Goal: Transaction & Acquisition: Purchase product/service

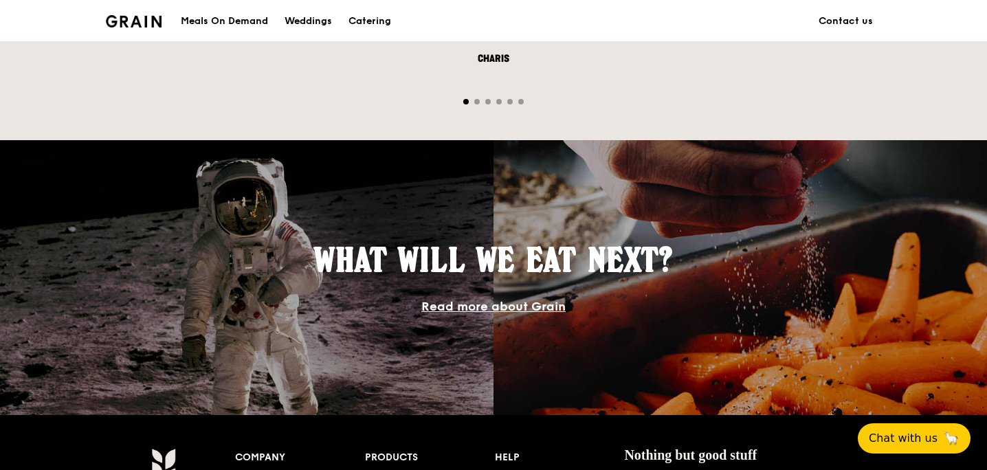
scroll to position [1339, 0]
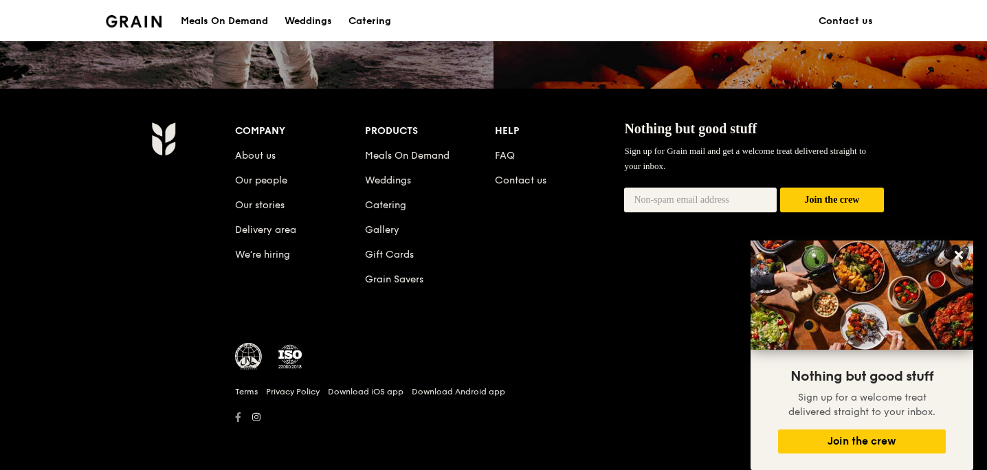
click at [236, 416] on icon at bounding box center [238, 417] width 6 height 10
click at [507, 152] on link "FAQ" at bounding box center [505, 156] width 20 height 12
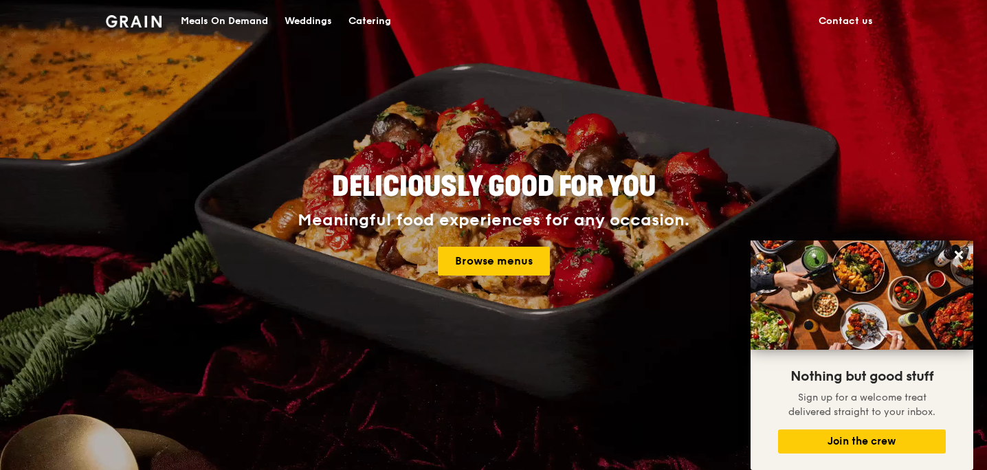
scroll to position [0, 0]
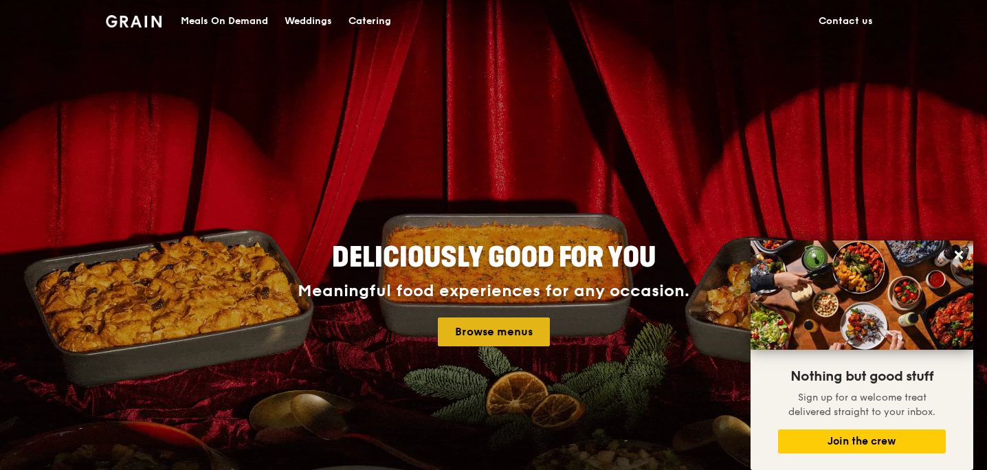
click at [476, 333] on link "Browse menus" at bounding box center [494, 332] width 112 height 29
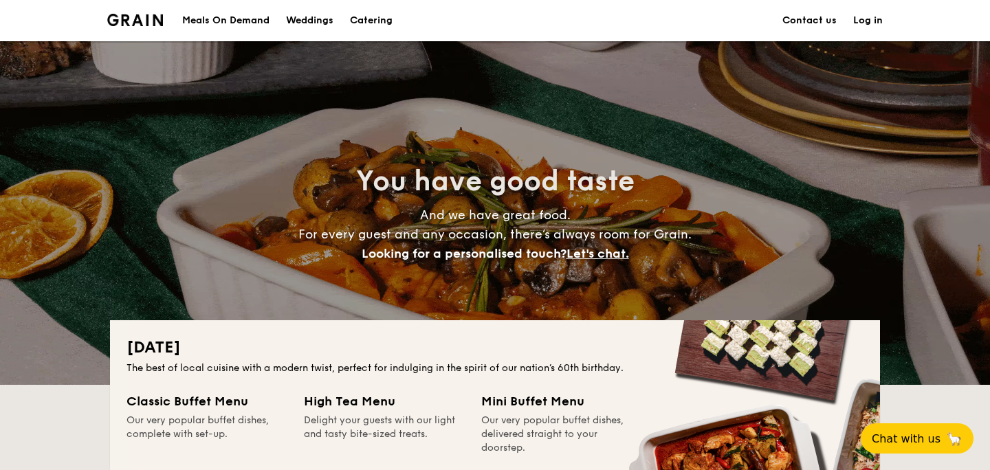
click at [252, 25] on div "Meals On Demand" at bounding box center [225, 20] width 87 height 41
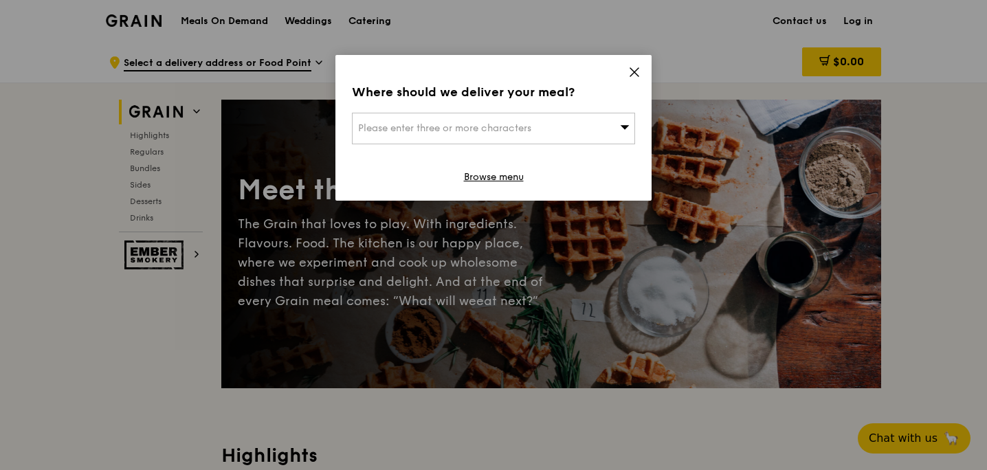
click at [525, 119] on div "Please enter three or more characters" at bounding box center [493, 129] width 283 height 32
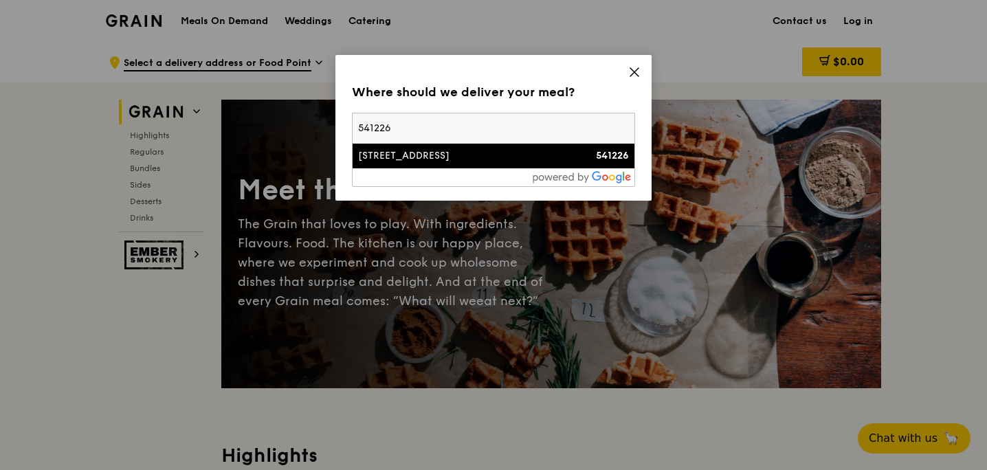
type input "541226"
click at [445, 157] on div "226A Compassvale Walk" at bounding box center [459, 156] width 203 height 14
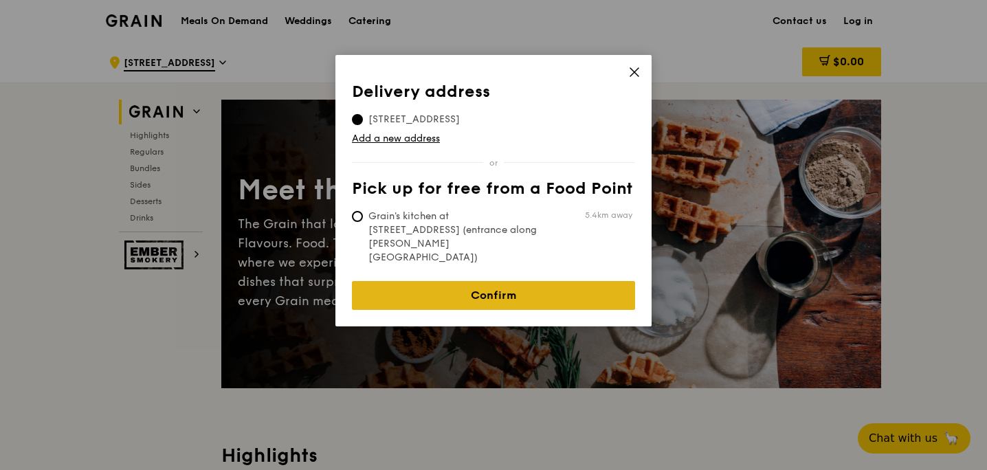
click at [465, 281] on link "Confirm" at bounding box center [493, 295] width 283 height 29
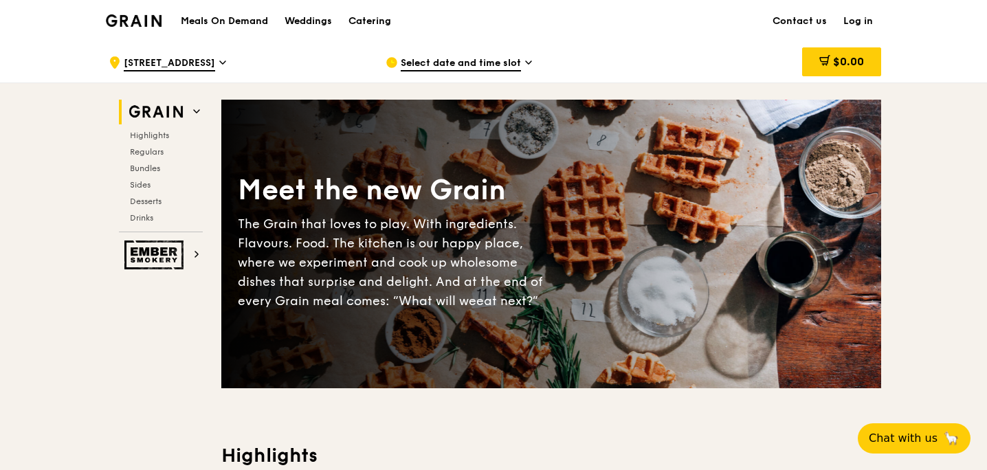
click at [495, 52] on div "Select date and time slot" at bounding box center [513, 62] width 255 height 41
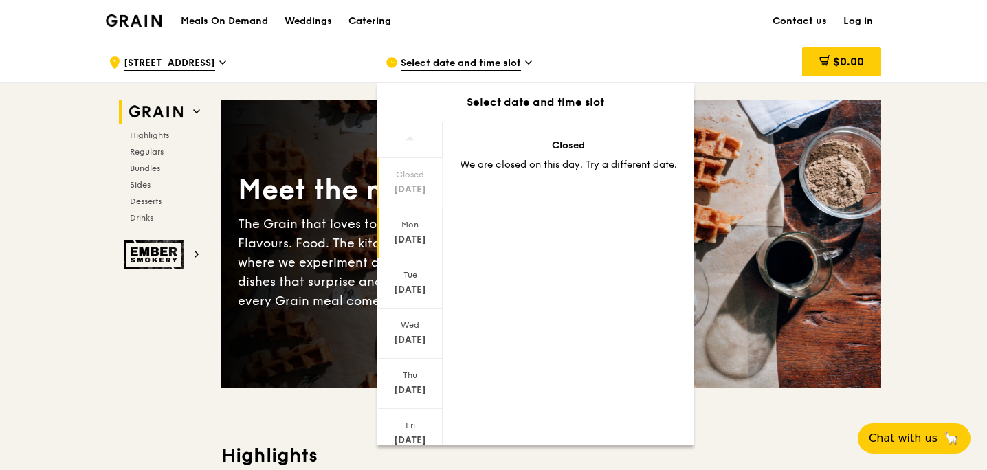
click at [414, 234] on div "Aug 18" at bounding box center [409, 240] width 61 height 14
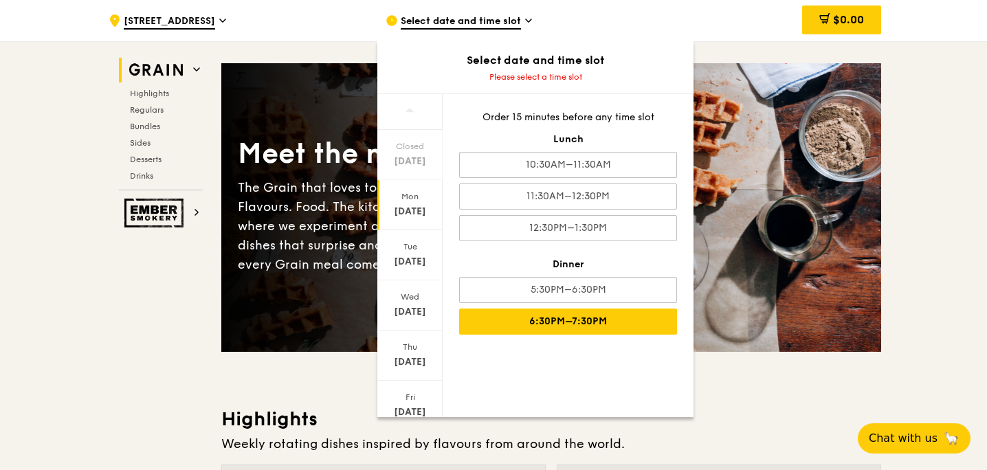
scroll to position [41, 0]
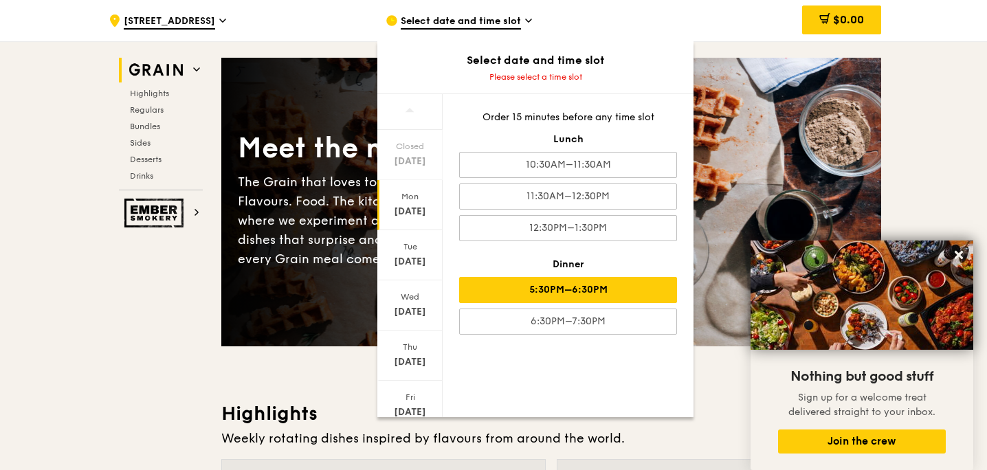
click at [577, 291] on div "5:30PM–6:30PM" at bounding box center [568, 290] width 218 height 26
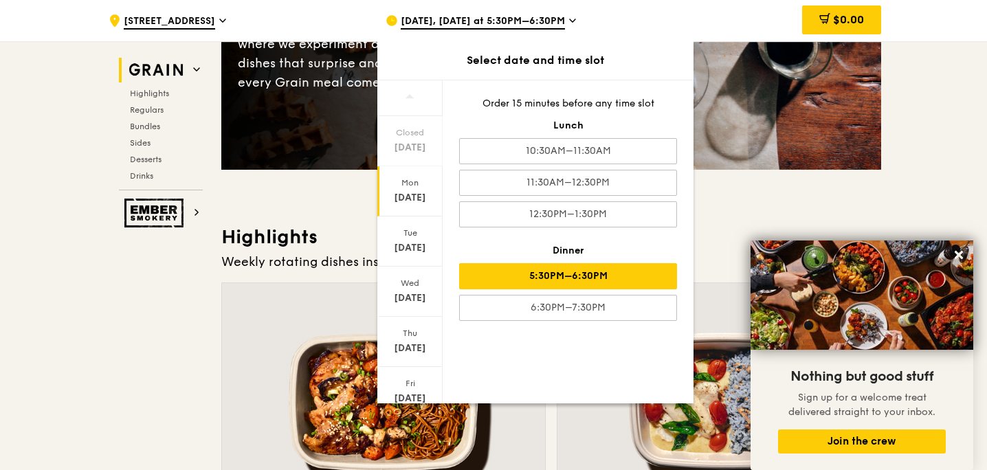
scroll to position [222, 0]
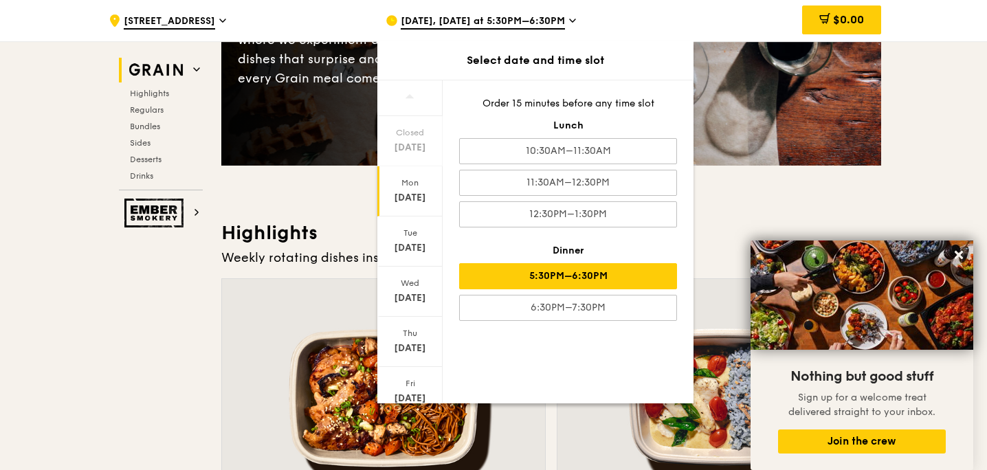
click at [537, 14] on div "Aug 18, Tomorrow at 5:30PM–6:30PM" at bounding box center [513, 20] width 255 height 41
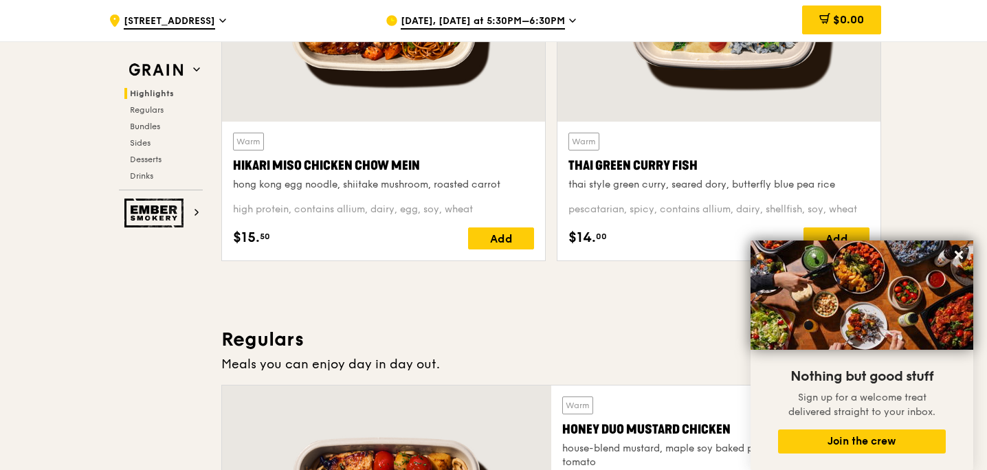
scroll to position [642, 0]
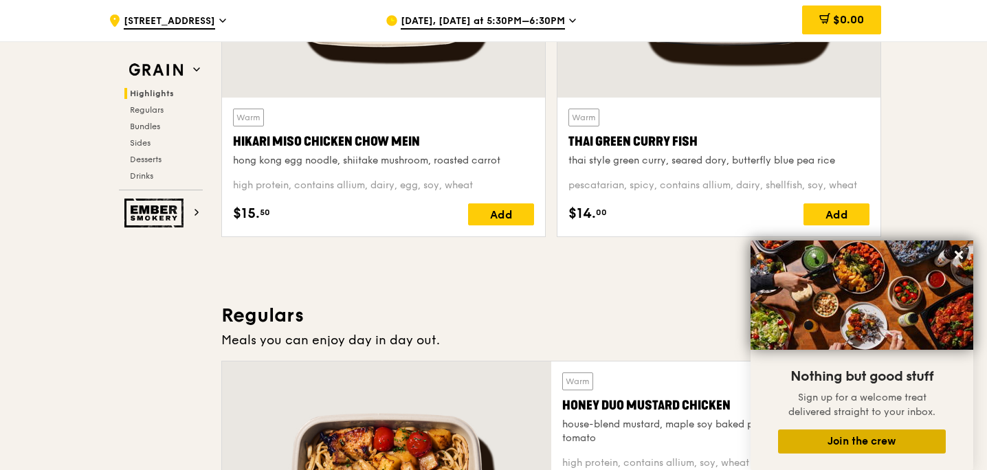
click at [836, 448] on button "Join the crew" at bounding box center [862, 442] width 168 height 24
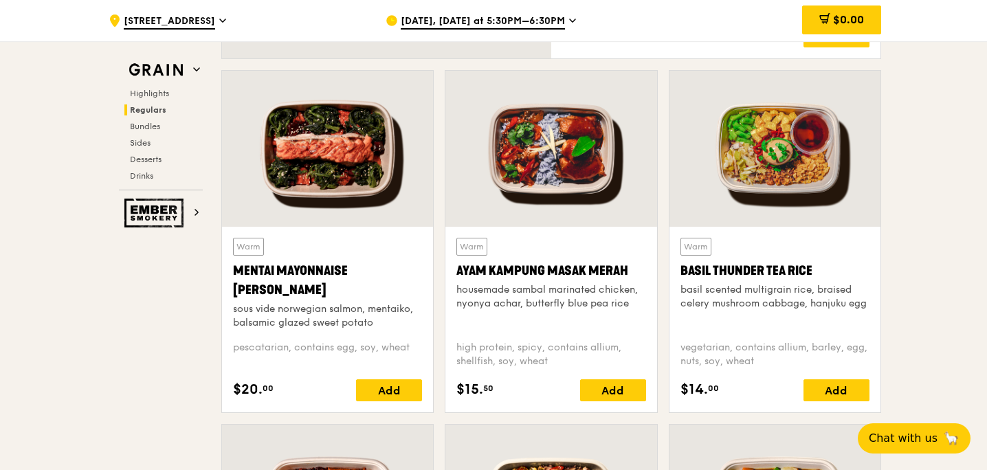
scroll to position [1188, 0]
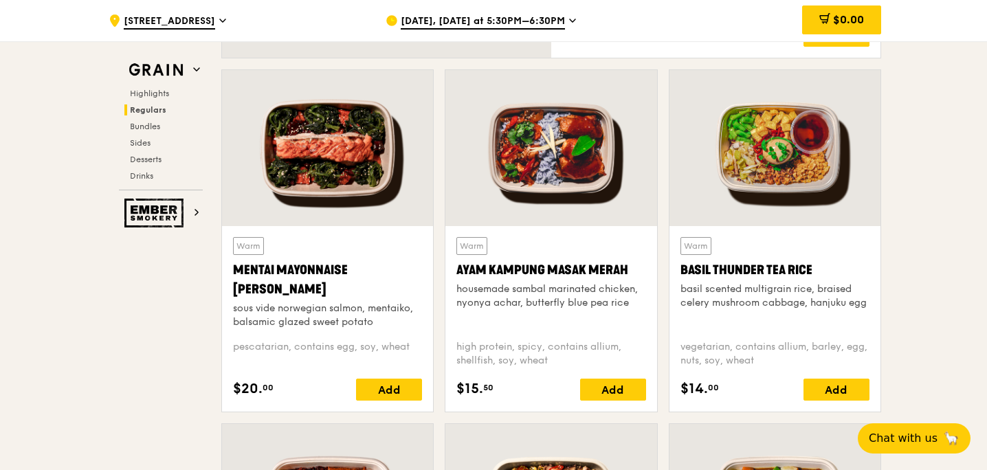
click at [290, 285] on div "Mentai Mayonnaise Aburi Salmon" at bounding box center [327, 279] width 189 height 38
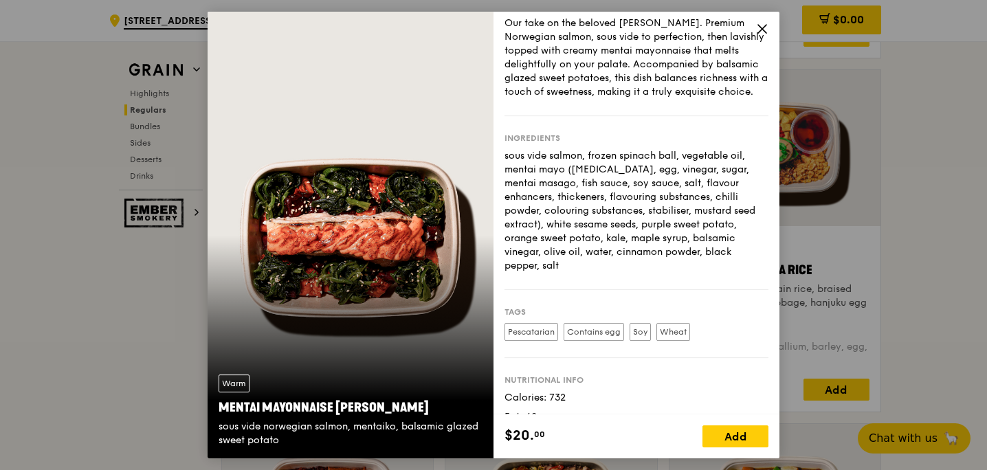
scroll to position [39, 0]
click at [761, 31] on icon at bounding box center [762, 29] width 12 height 12
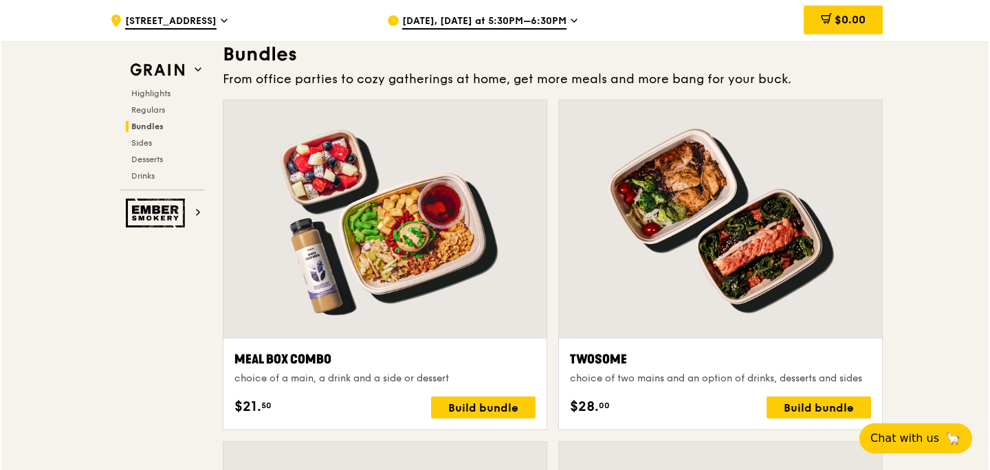
scroll to position [1980, 0]
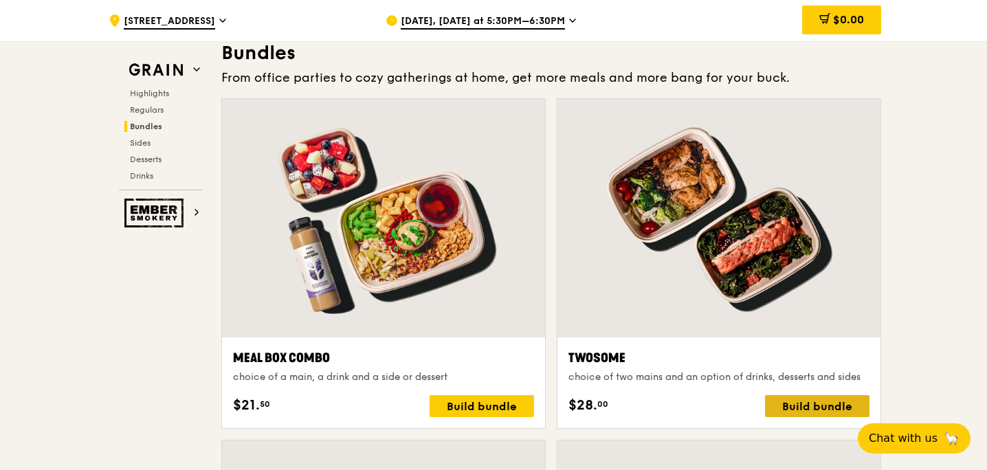
click at [797, 403] on div "Build bundle" at bounding box center [817, 406] width 104 height 22
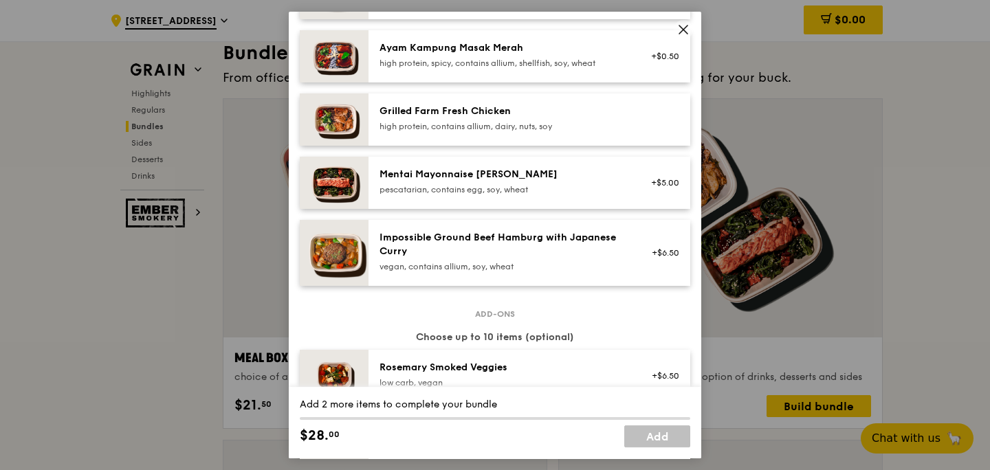
scroll to position [433, 0]
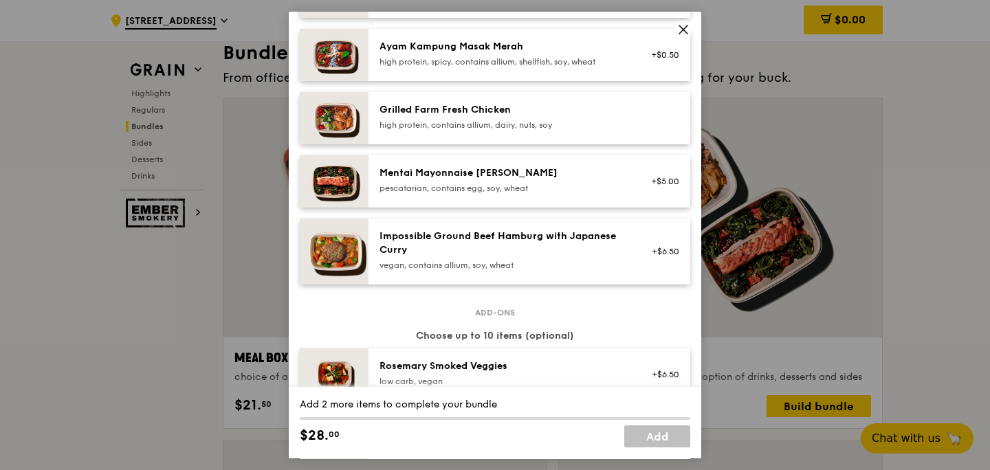
click at [684, 34] on icon at bounding box center [683, 29] width 12 height 12
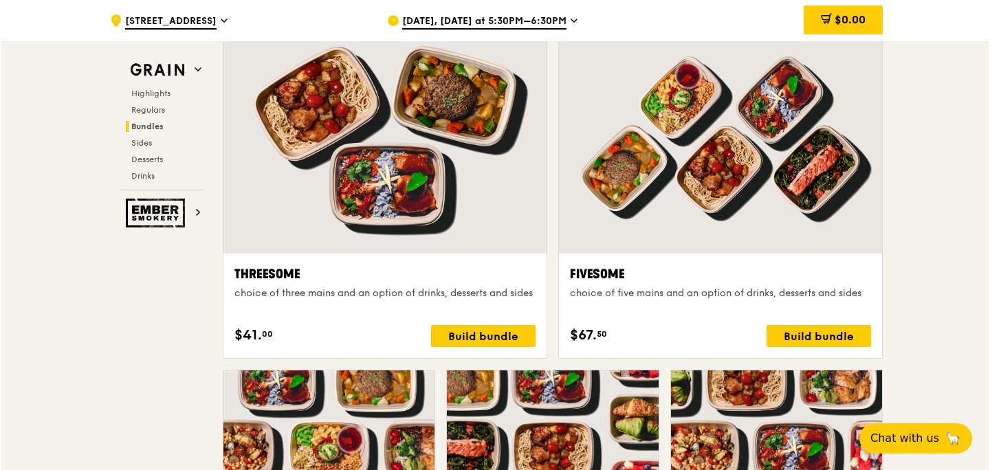
scroll to position [2407, 0]
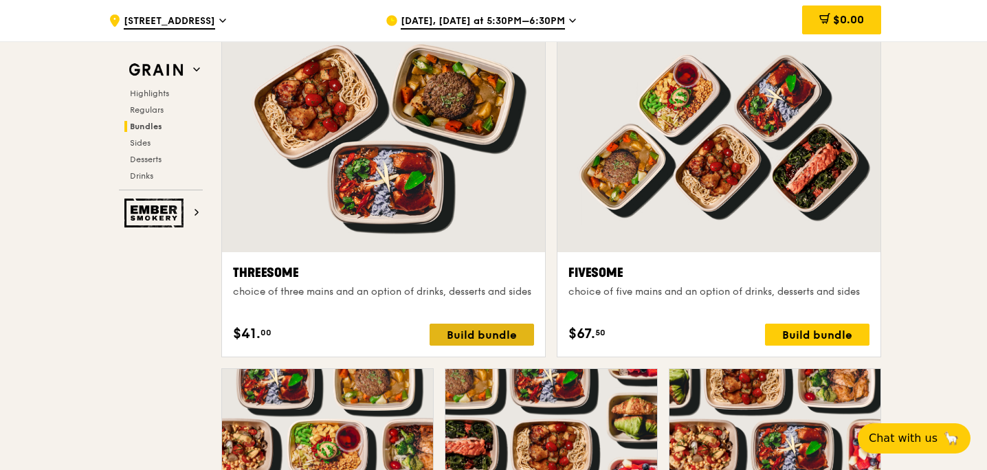
click at [488, 339] on div "Build bundle" at bounding box center [482, 335] width 104 height 22
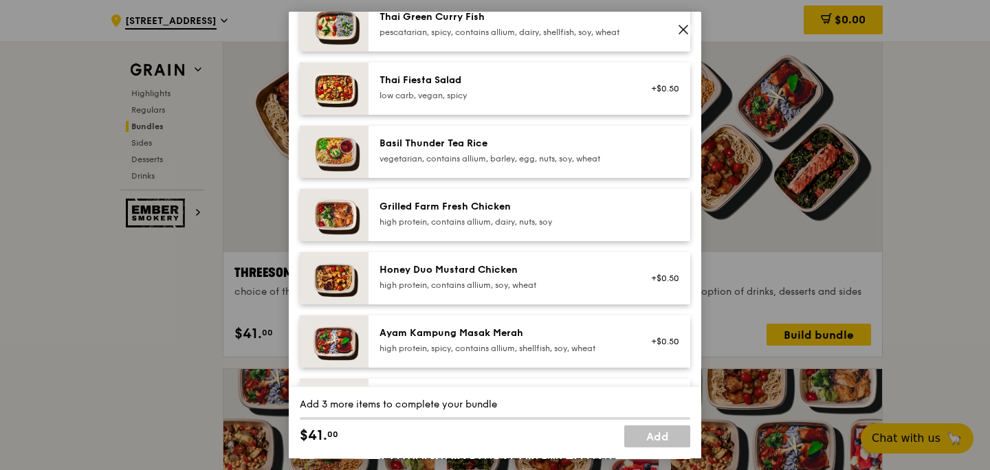
scroll to position [241, 0]
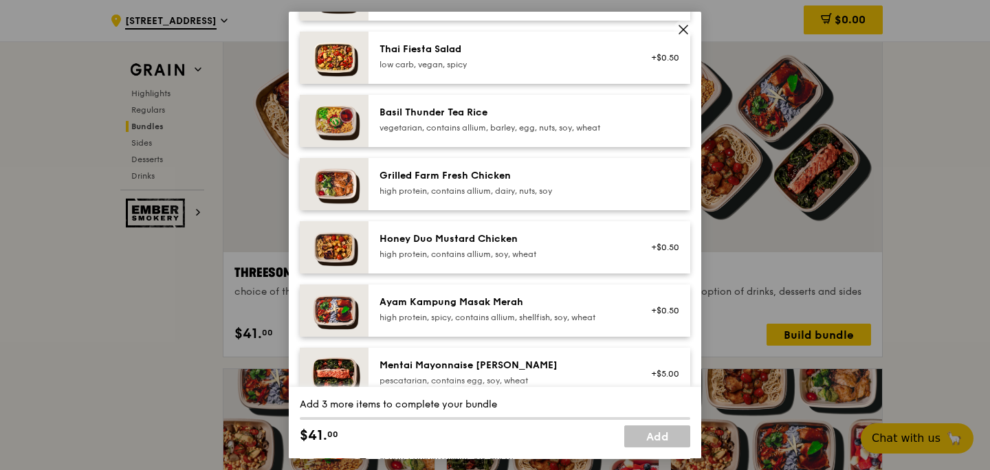
click at [687, 32] on icon at bounding box center [683, 29] width 12 height 12
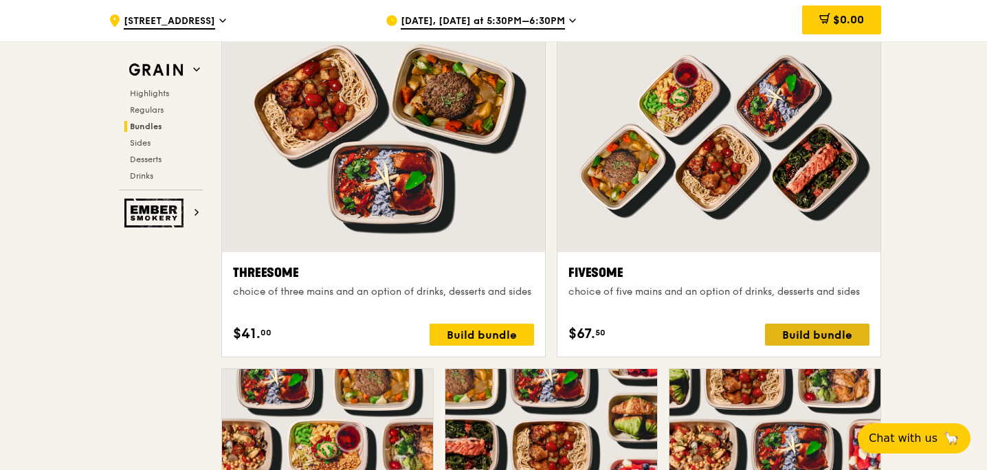
click at [795, 329] on div "Build bundle" at bounding box center [817, 335] width 104 height 22
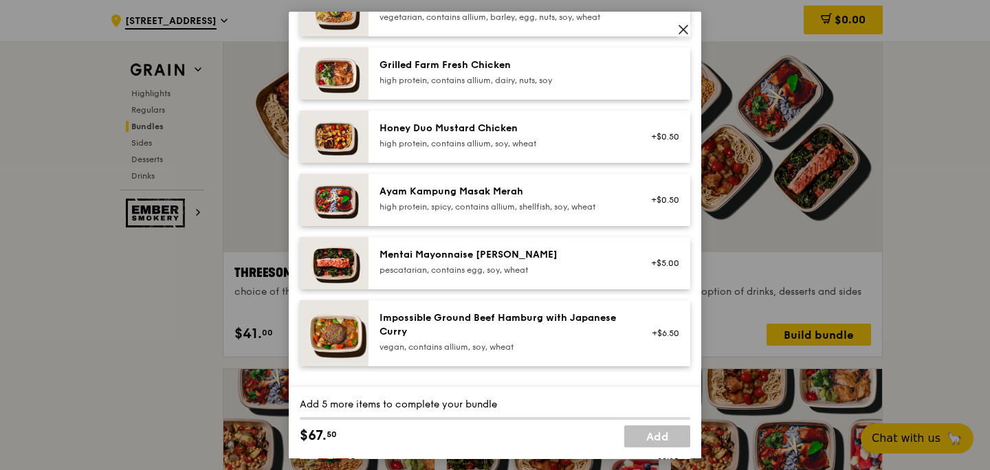
scroll to position [0, 0]
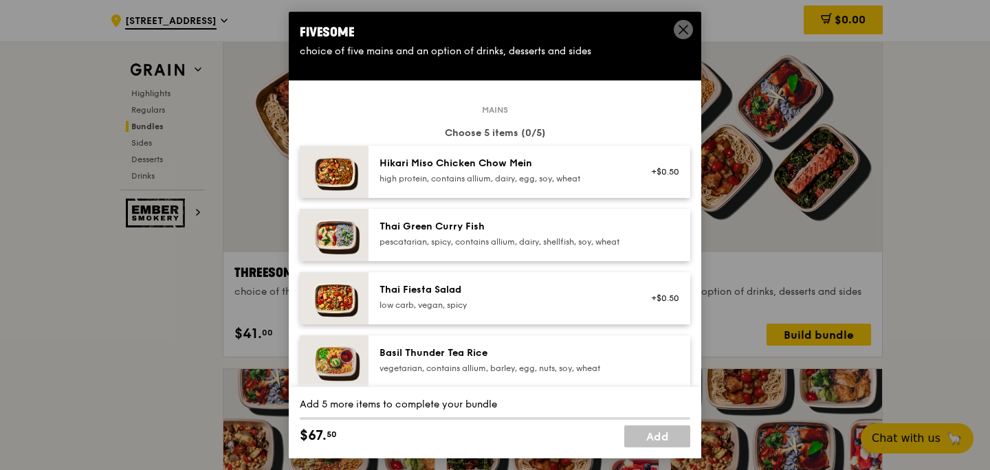
click at [682, 22] on span at bounding box center [683, 29] width 19 height 19
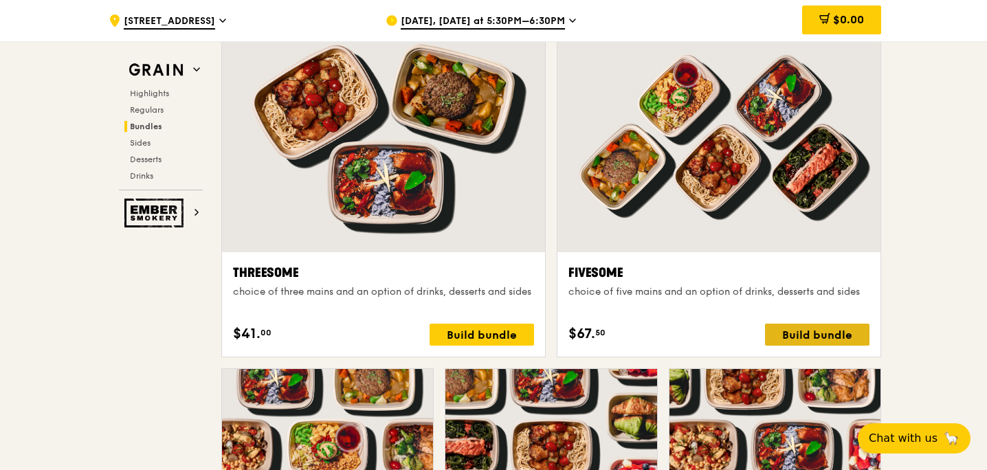
click at [832, 344] on div "Build bundle" at bounding box center [817, 335] width 104 height 22
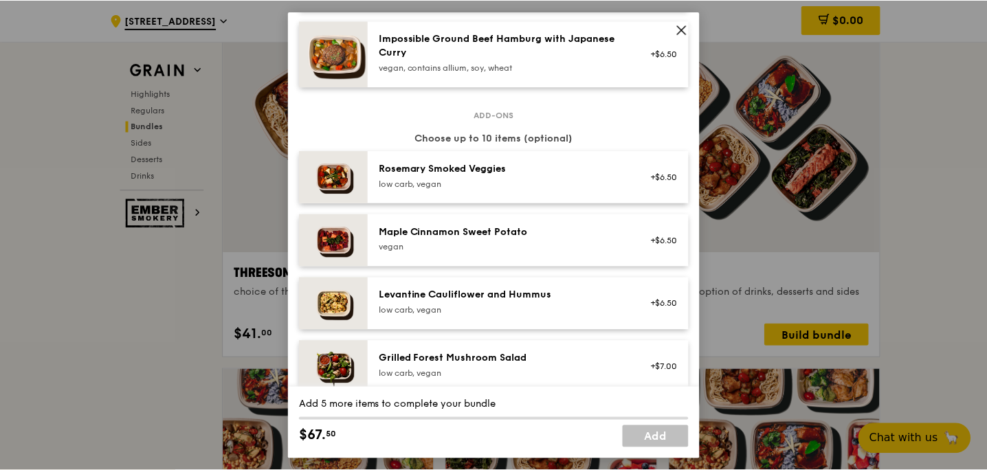
scroll to position [632, 0]
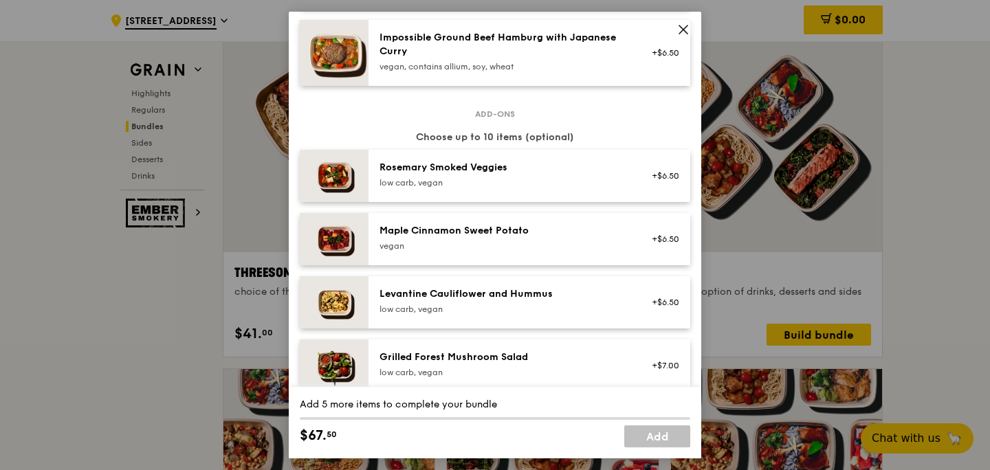
click at [682, 28] on icon at bounding box center [683, 29] width 8 height 8
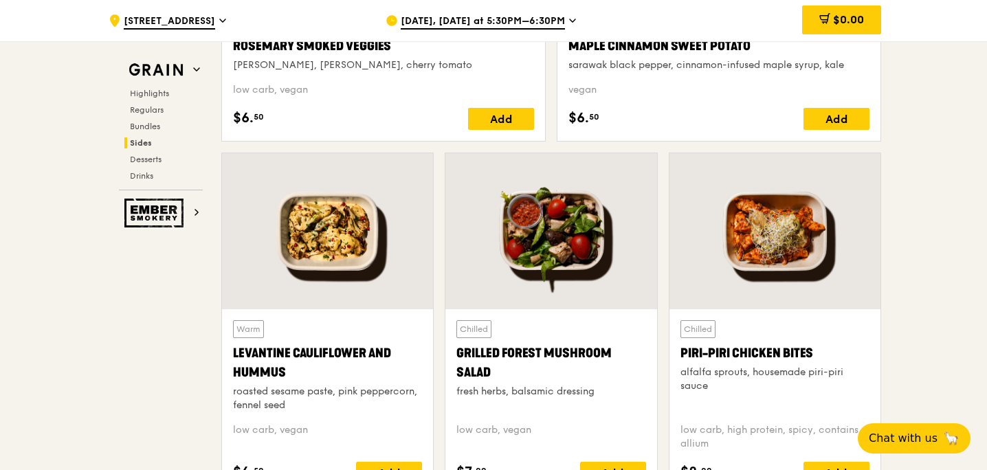
scroll to position [3401, 0]
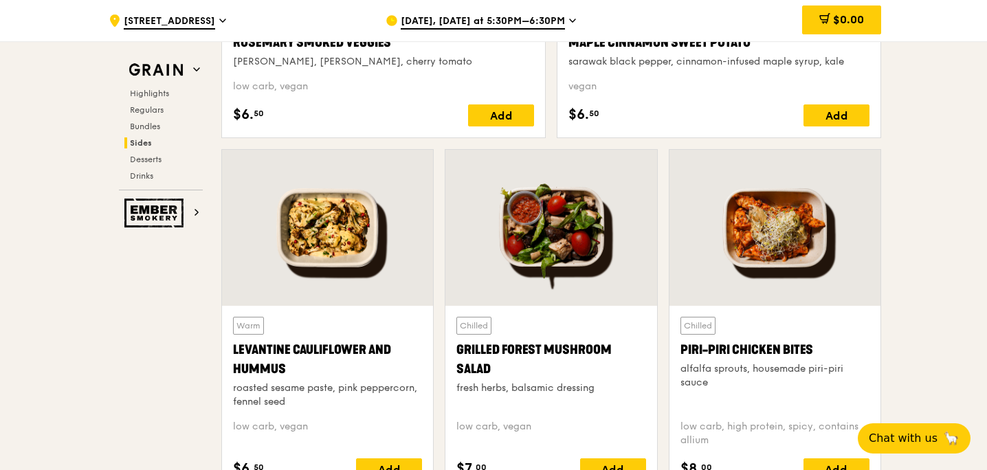
click at [765, 259] on div at bounding box center [774, 228] width 211 height 156
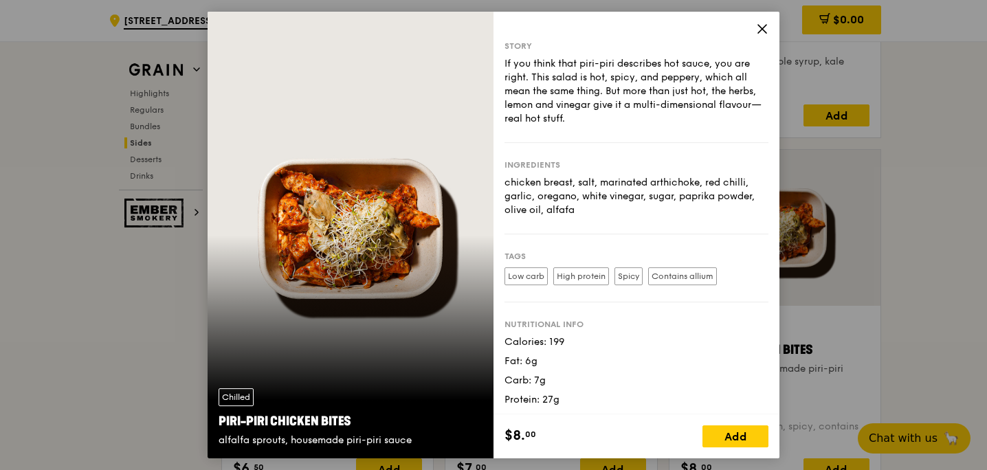
click at [766, 34] on icon at bounding box center [762, 29] width 12 height 12
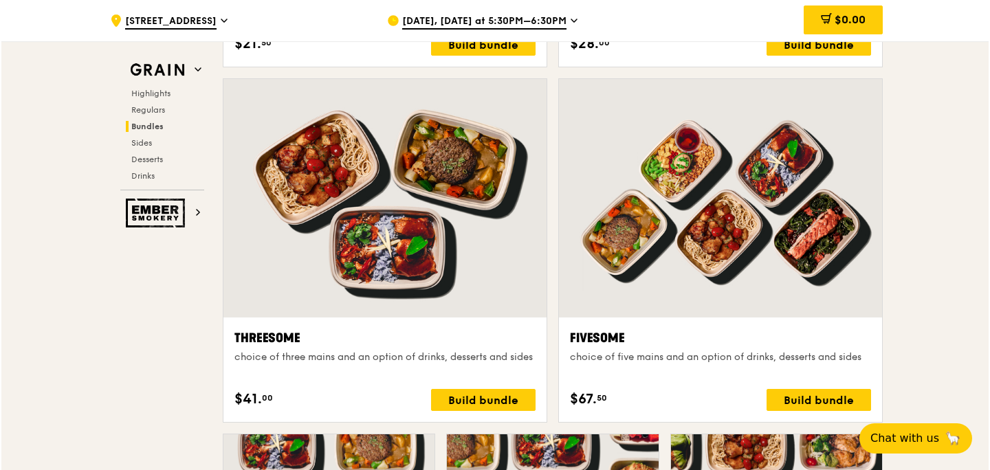
scroll to position [2360, 0]
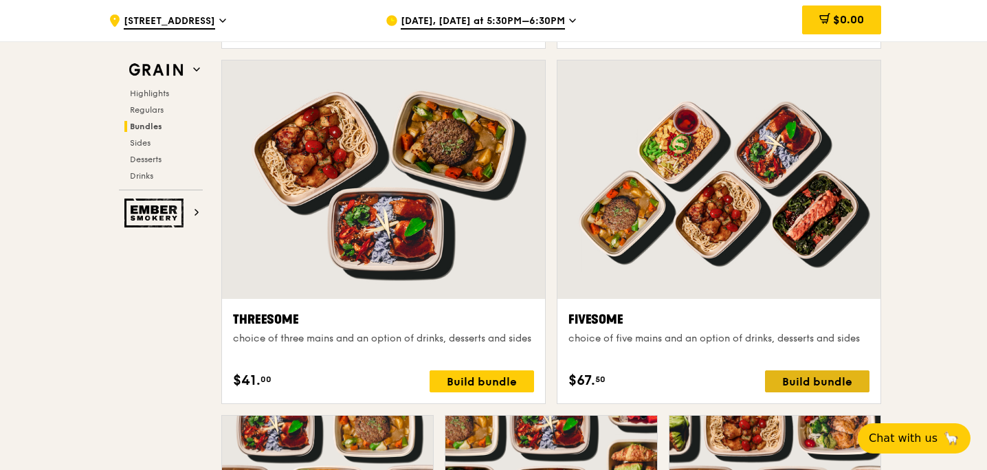
click at [840, 383] on div "Build bundle" at bounding box center [817, 381] width 104 height 22
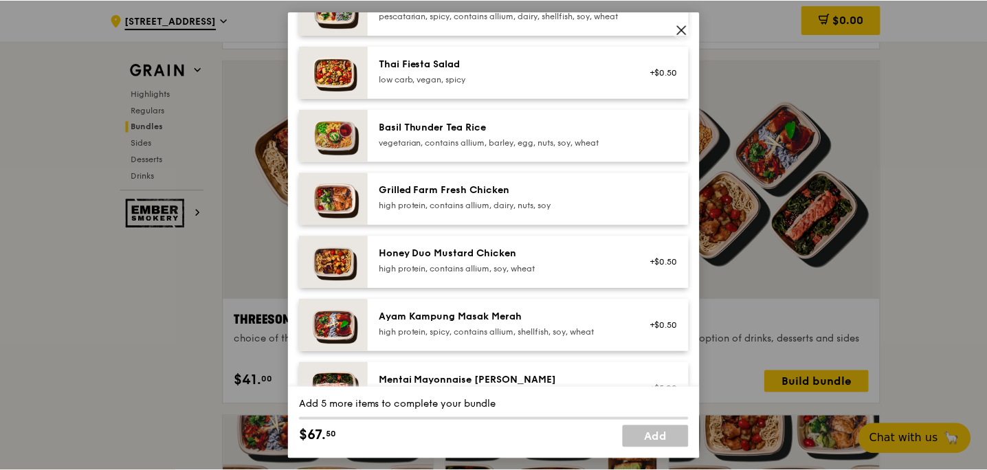
scroll to position [227, 0]
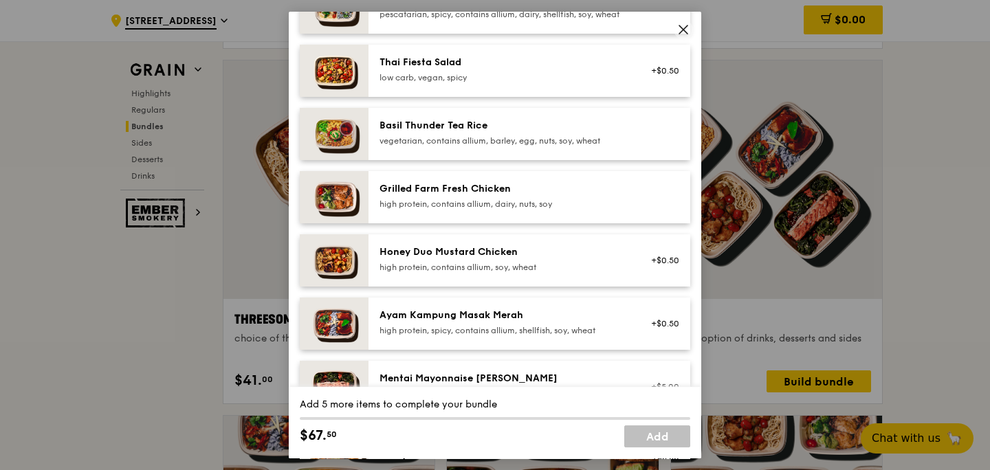
click at [521, 210] on div "high protein, contains allium, dairy, nuts, soy" at bounding box center [502, 204] width 247 height 11
click at [523, 210] on div "high protein, contains allium, dairy, nuts, soy" at bounding box center [502, 204] width 247 height 11
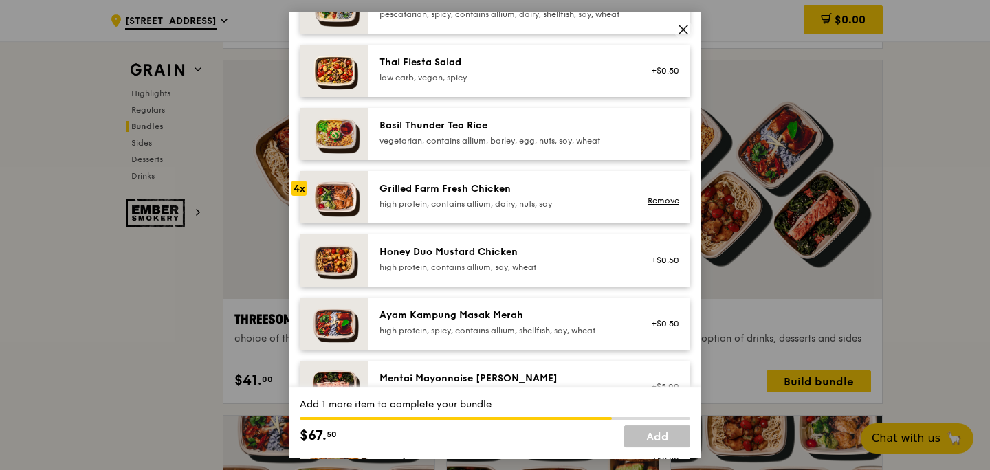
click at [523, 210] on div "high protein, contains allium, dairy, nuts, soy" at bounding box center [502, 204] width 247 height 11
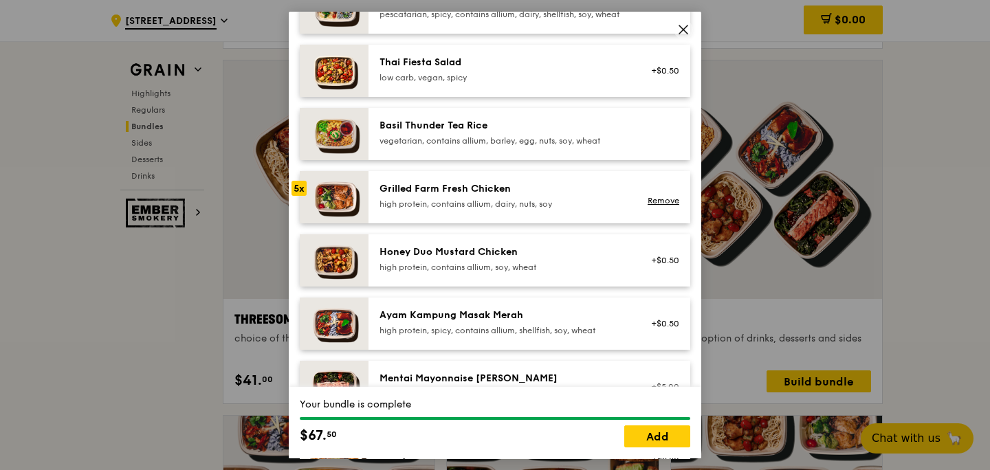
click at [523, 210] on div "high protein, contains allium, dairy, nuts, soy" at bounding box center [502, 204] width 247 height 11
click at [653, 429] on link "Add" at bounding box center [657, 436] width 66 height 22
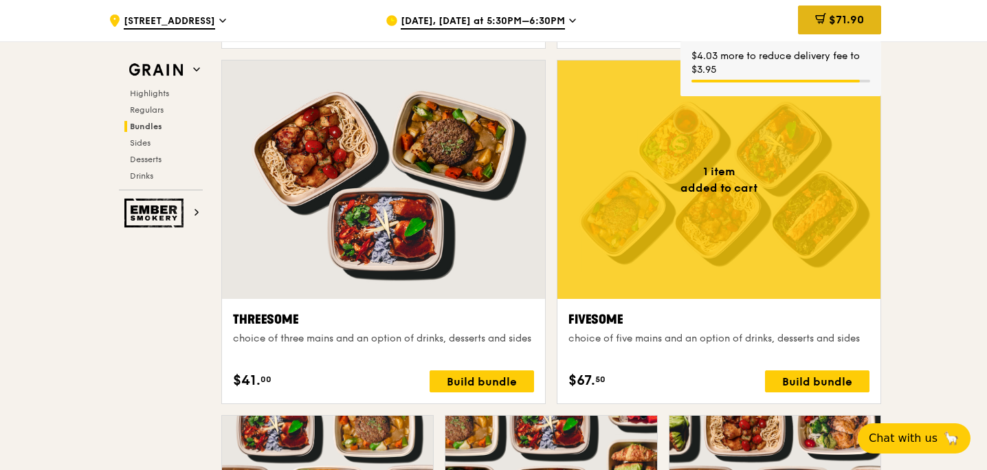
click at [843, 22] on span "$71.90" at bounding box center [846, 19] width 35 height 13
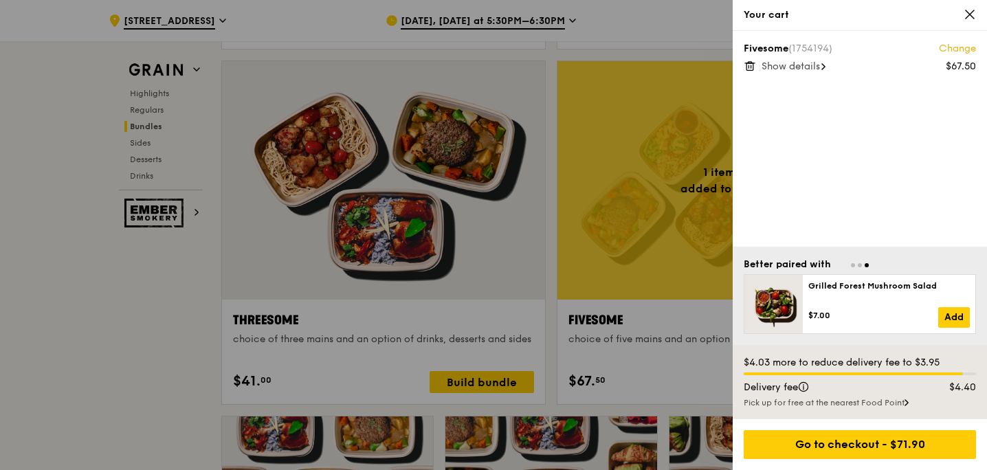
scroll to position [2359, 0]
click at [140, 344] on div at bounding box center [493, 235] width 987 height 470
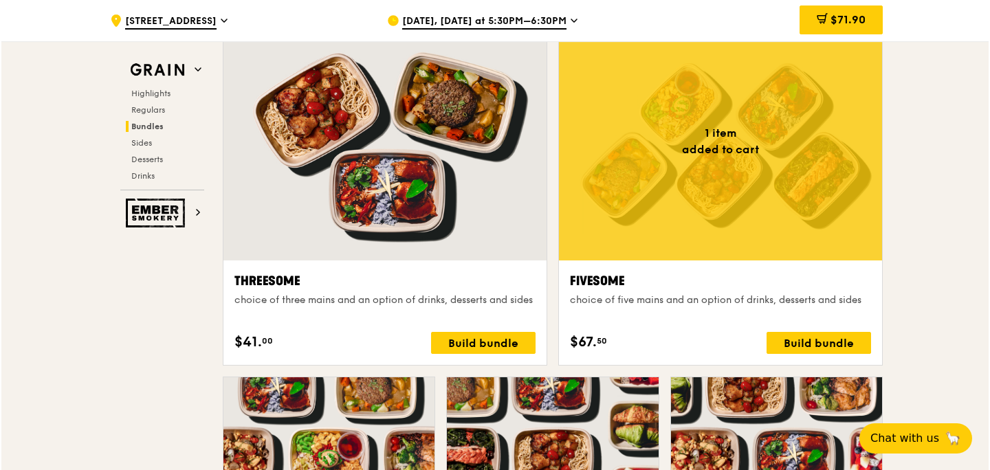
scroll to position [2389, 0]
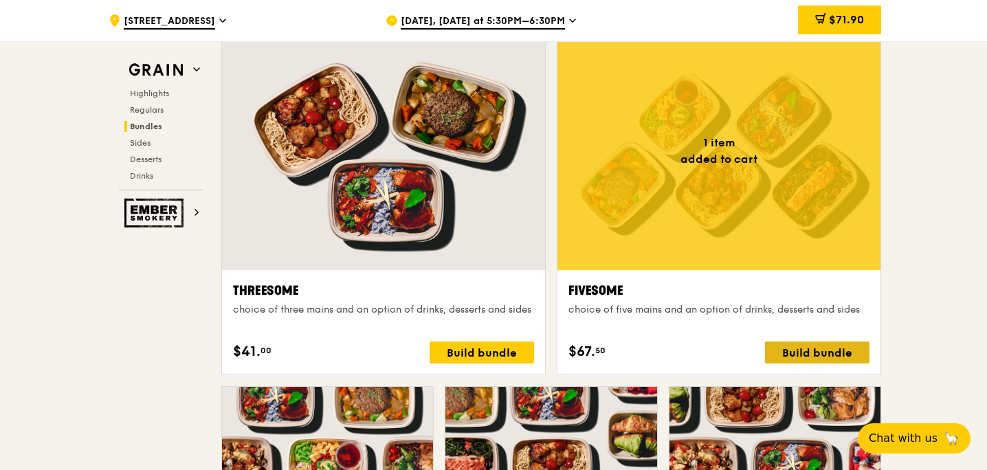
click at [817, 346] on div "Build bundle" at bounding box center [817, 353] width 104 height 22
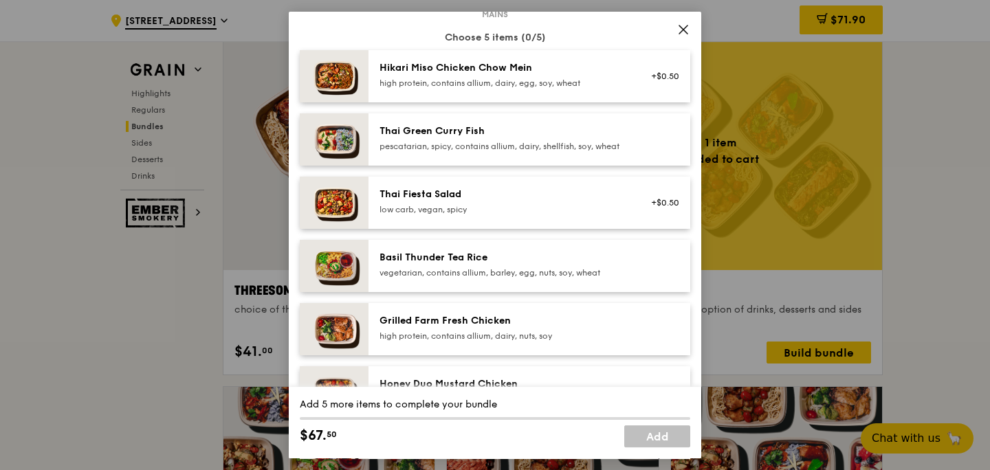
scroll to position [99, 0]
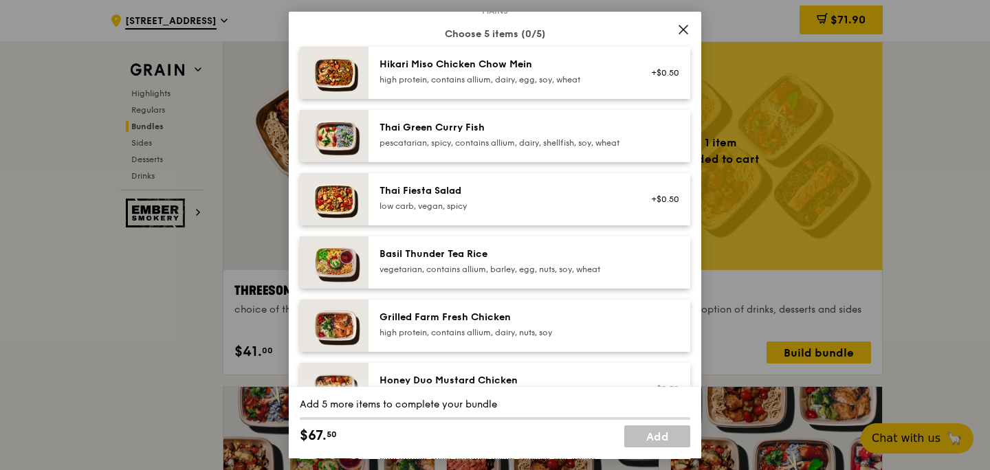
click at [685, 32] on icon at bounding box center [683, 29] width 8 height 8
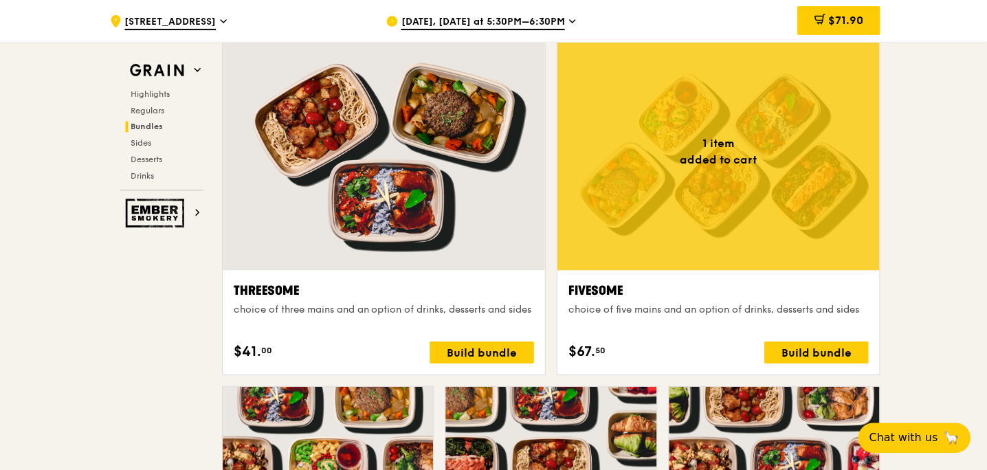
scroll to position [2389, 0]
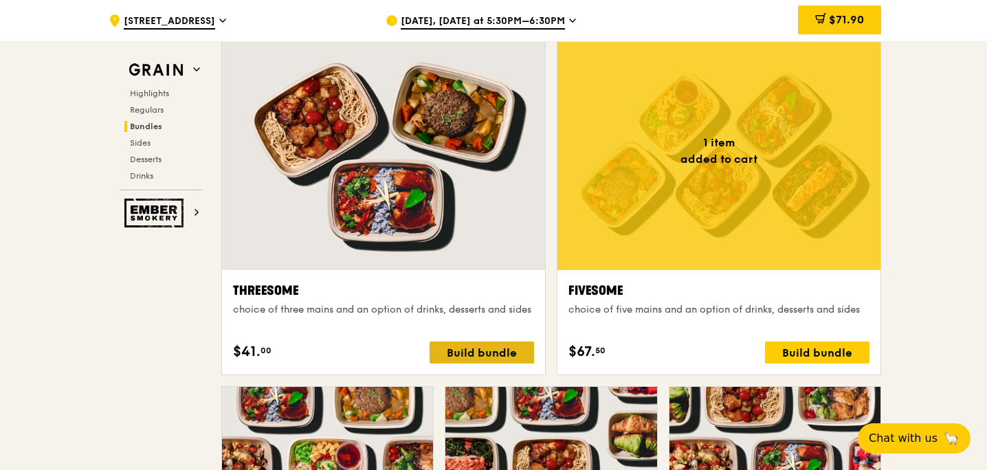
click at [452, 351] on div "Build bundle" at bounding box center [482, 353] width 104 height 22
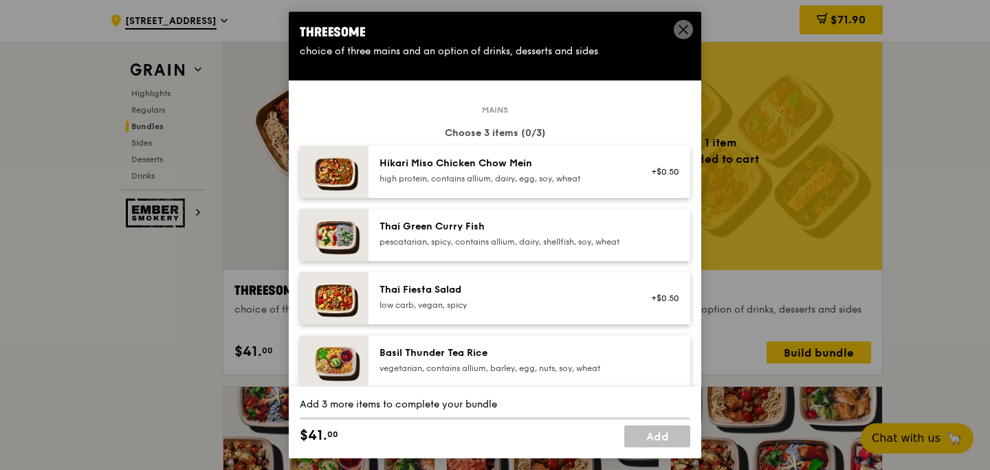
click at [568, 242] on div "pescatarian, spicy, contains allium, dairy, shellfish, soy, wheat" at bounding box center [502, 241] width 247 height 11
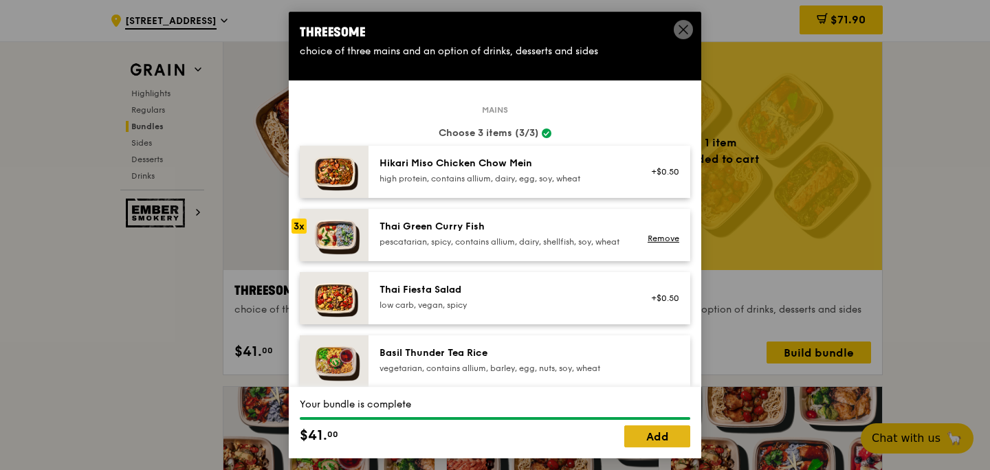
click at [635, 433] on link "Add" at bounding box center [657, 436] width 66 height 22
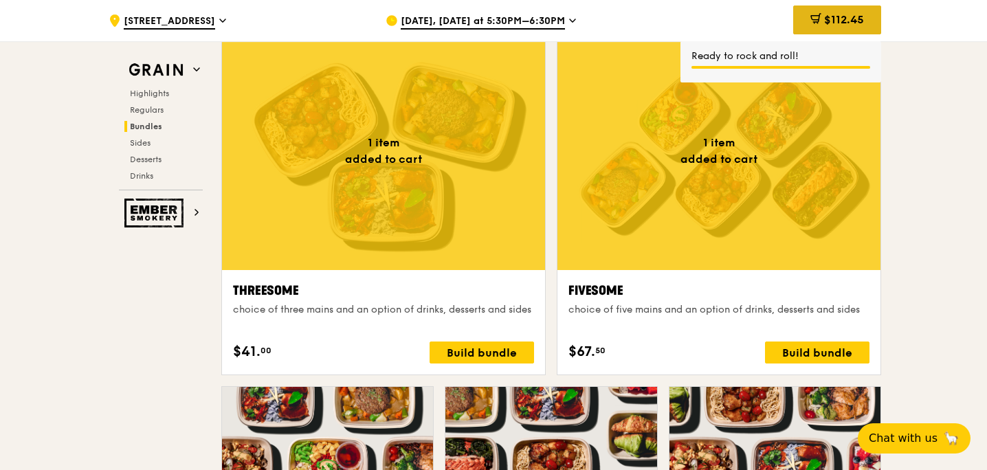
click at [816, 14] on icon at bounding box center [817, 18] width 8 height 8
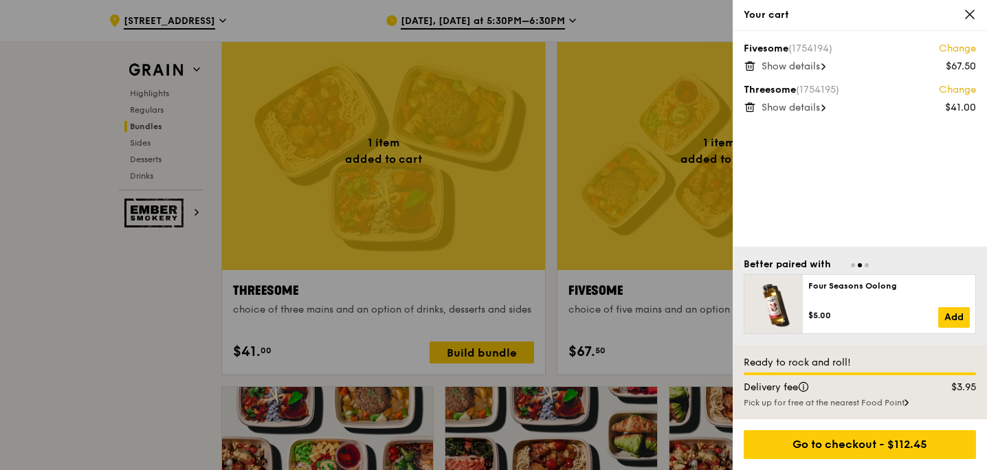
click at [585, 276] on div at bounding box center [493, 235] width 987 height 470
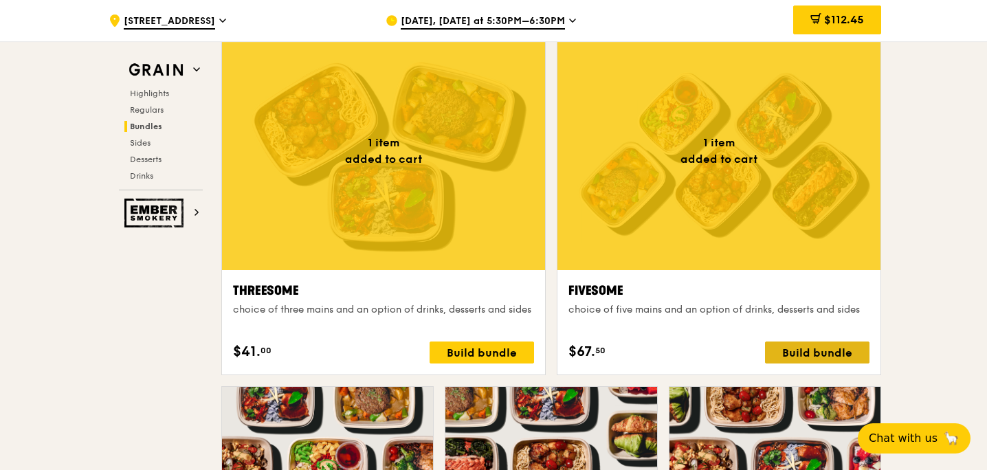
click at [816, 354] on div "Build bundle" at bounding box center [817, 353] width 104 height 22
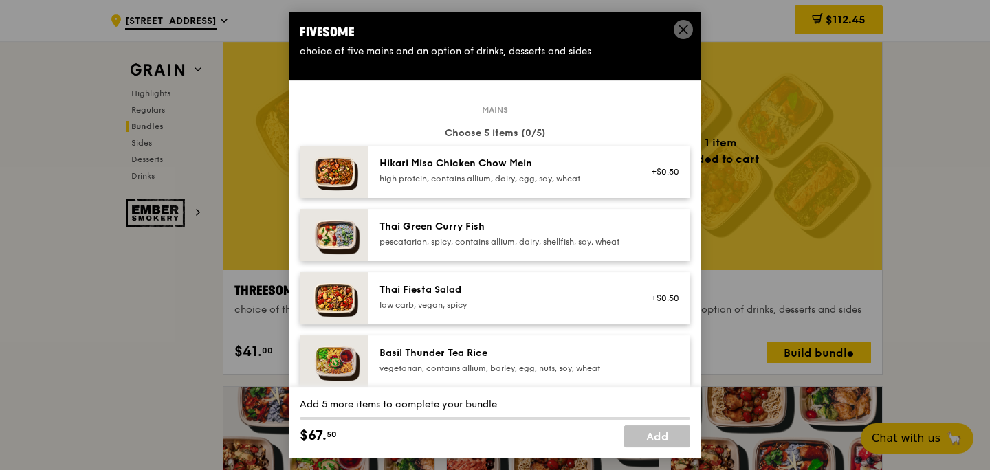
click at [609, 245] on div "pescatarian, spicy, contains allium, dairy, shellfish, soy, wheat" at bounding box center [502, 241] width 247 height 11
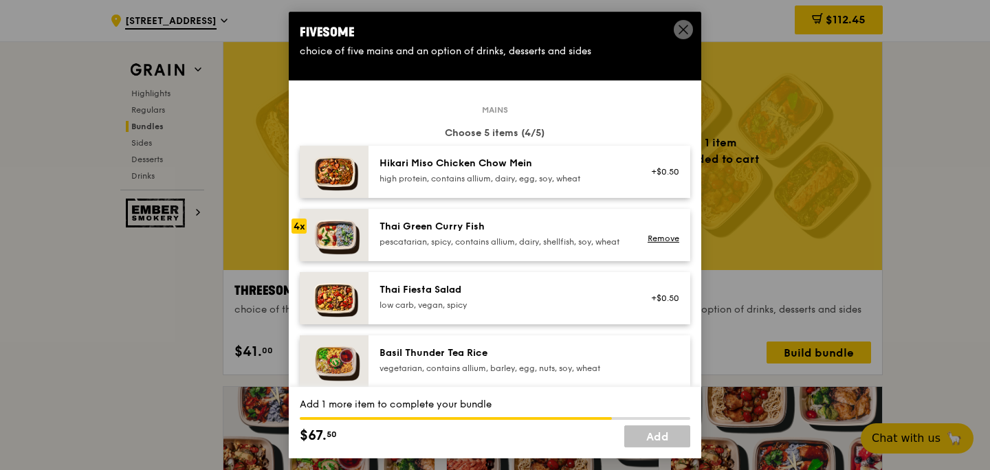
click at [609, 245] on div "pescatarian, spicy, contains allium, dairy, shellfish, soy, wheat" at bounding box center [502, 241] width 247 height 11
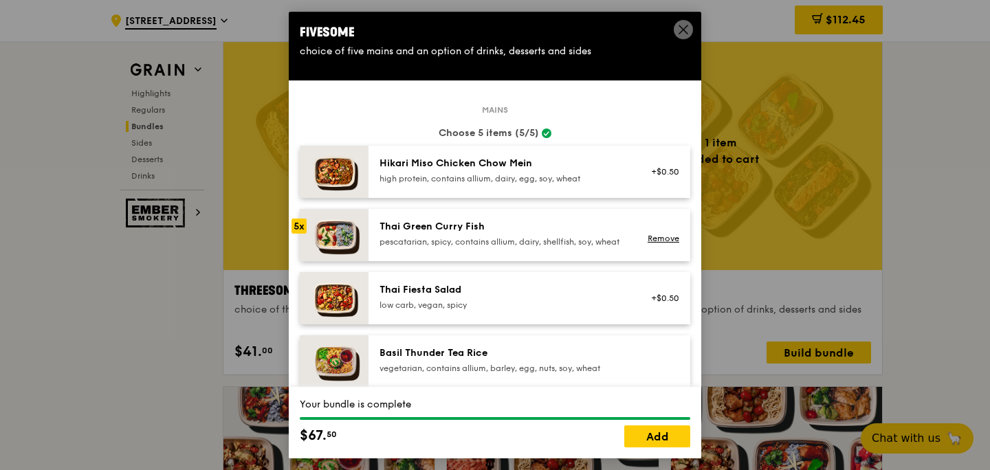
click at [609, 245] on div "pescatarian, spicy, contains allium, dairy, shellfish, soy, wheat" at bounding box center [502, 241] width 247 height 11
click at [637, 444] on link "Add" at bounding box center [657, 436] width 66 height 22
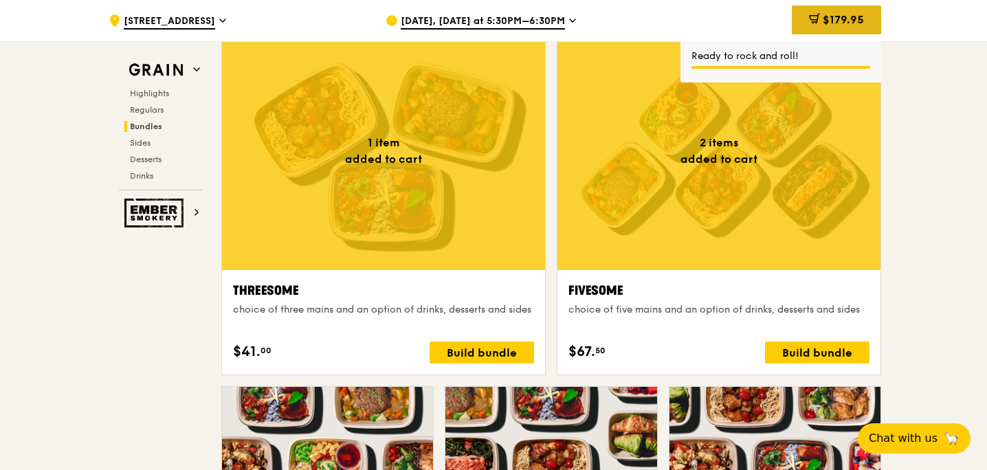
click at [830, 20] on span "$179.95" at bounding box center [843, 19] width 41 height 13
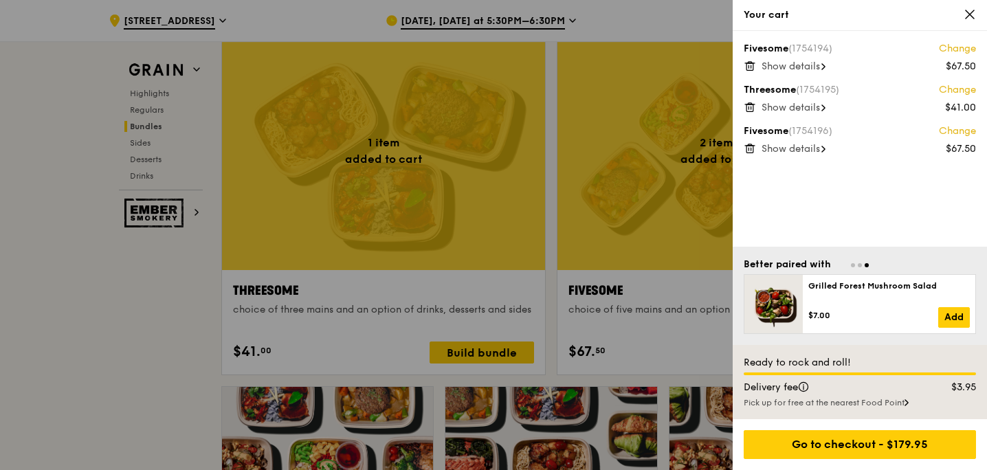
click at [747, 148] on icon at bounding box center [750, 148] width 12 height 12
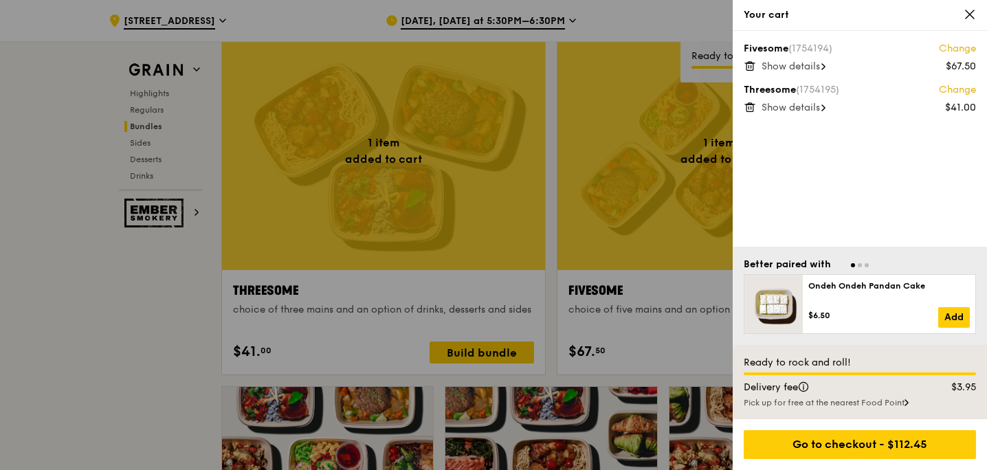
click at [754, 106] on icon at bounding box center [750, 107] width 12 height 12
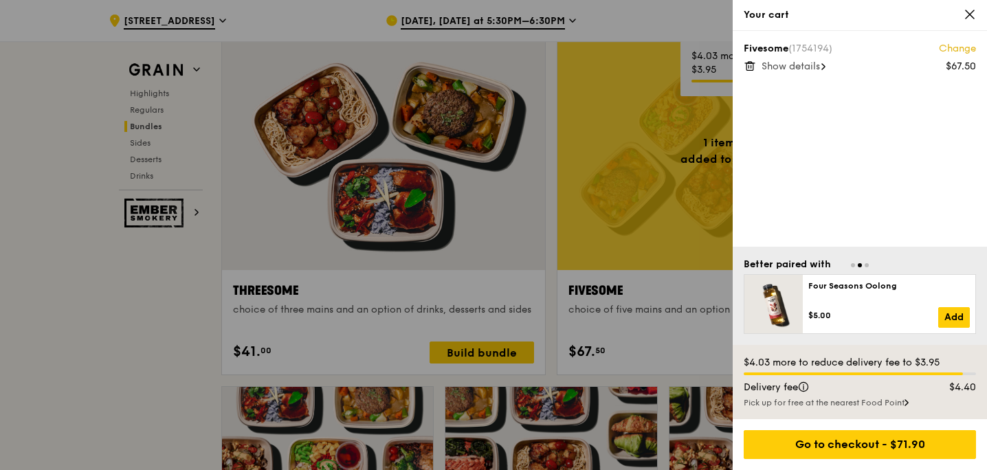
click at [755, 70] on icon at bounding box center [750, 66] width 12 height 12
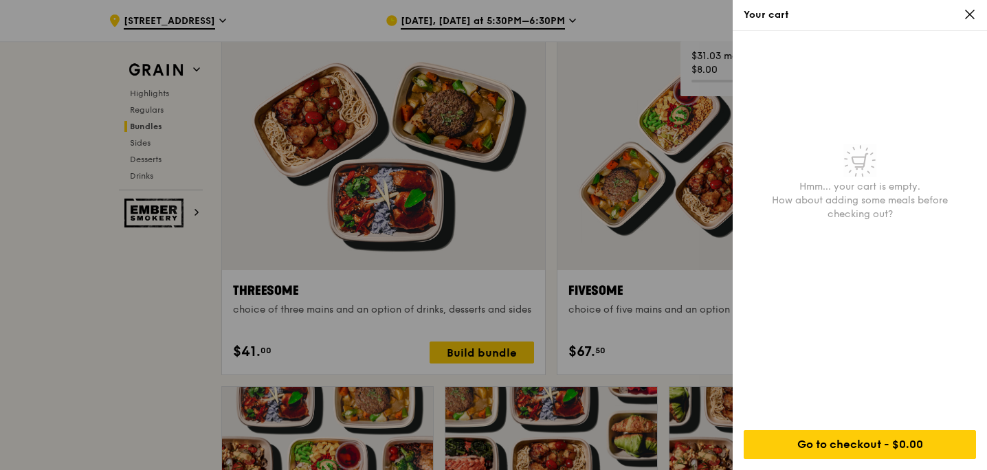
click at [970, 16] on icon at bounding box center [970, 14] width 12 height 12
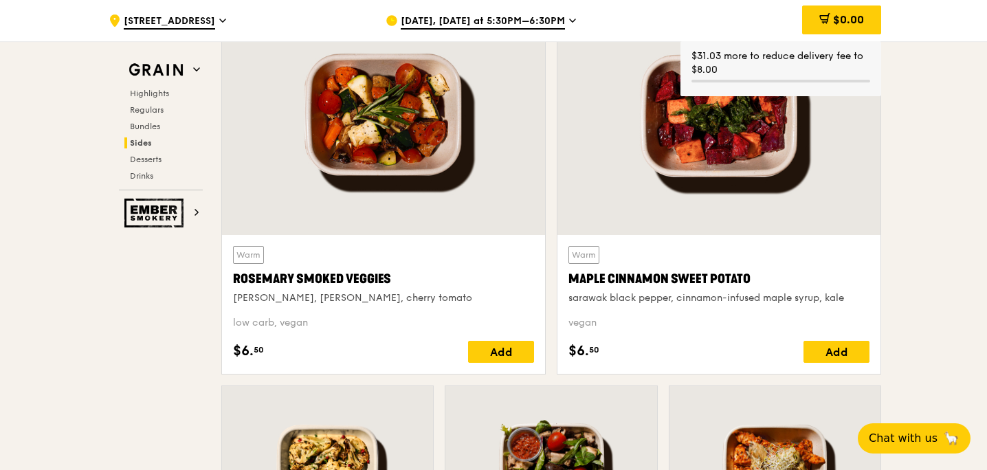
scroll to position [3179, 0]
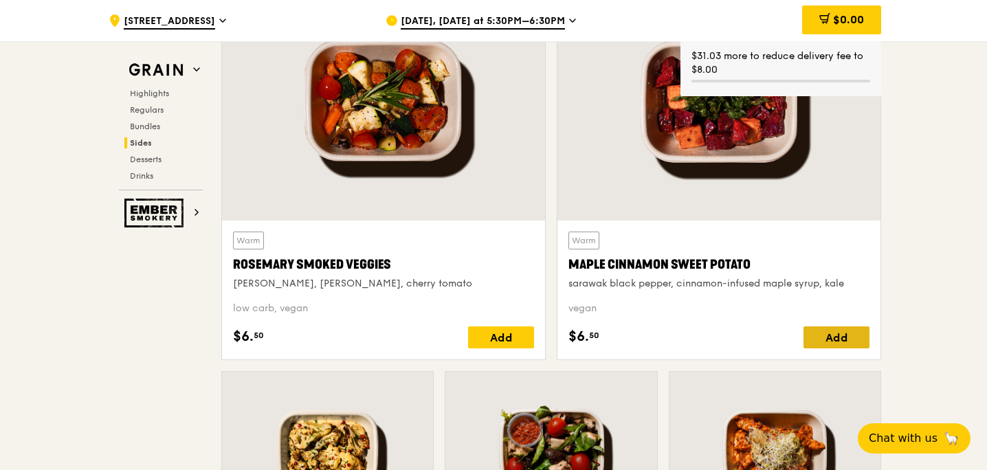
click at [813, 340] on div "Add" at bounding box center [836, 337] width 66 height 22
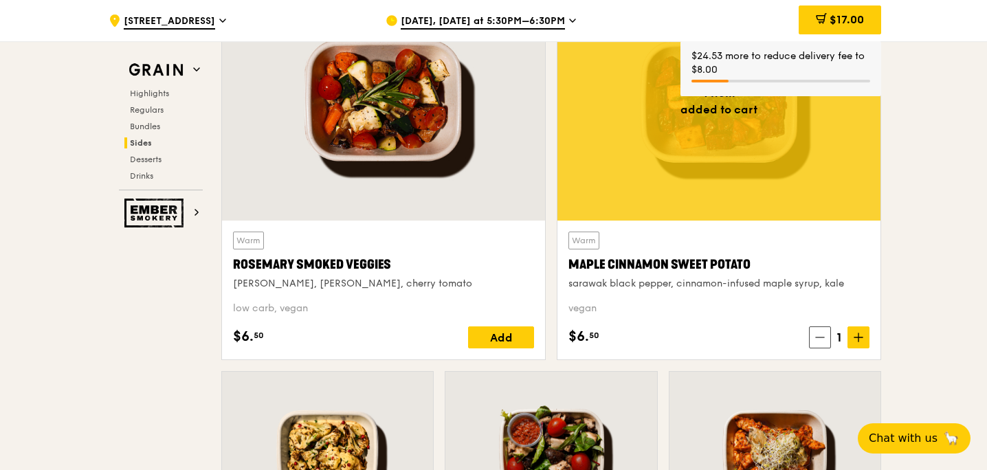
click at [839, 30] on div "$17.00" at bounding box center [840, 19] width 82 height 29
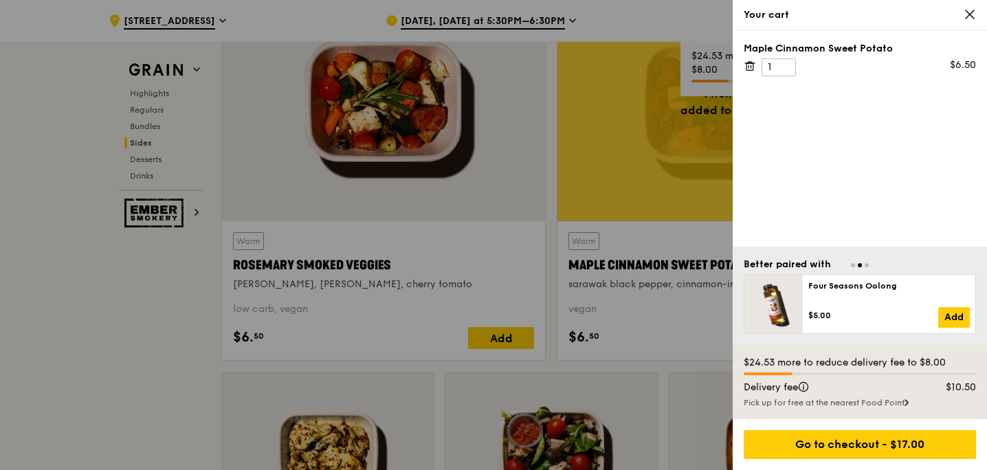
scroll to position [3179, 0]
click at [966, 21] on div "Your cart" at bounding box center [860, 15] width 232 height 14
click at [752, 70] on icon at bounding box center [750, 66] width 12 height 12
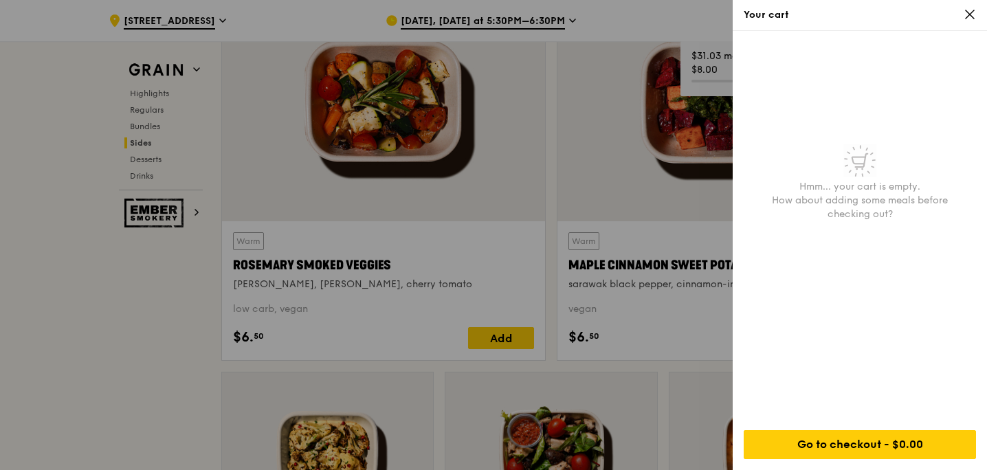
click at [126, 330] on div at bounding box center [493, 235] width 987 height 470
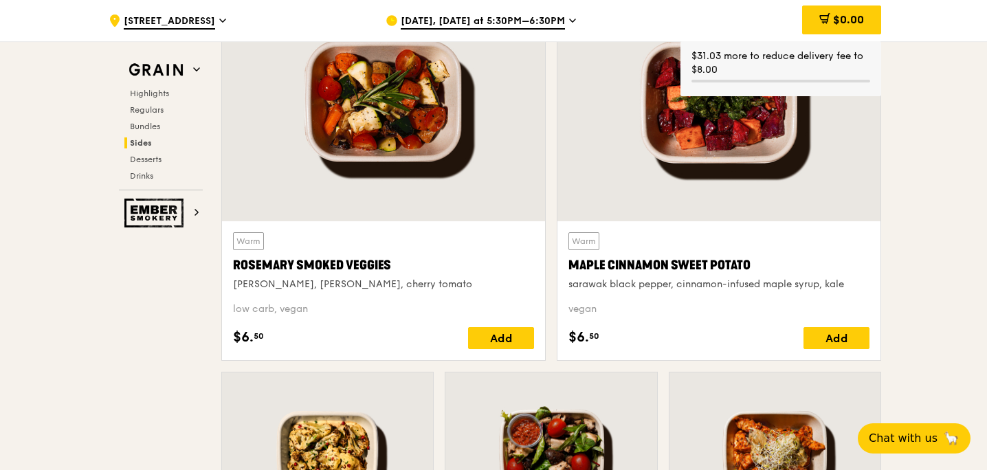
click at [158, 219] on img at bounding box center [155, 213] width 63 height 29
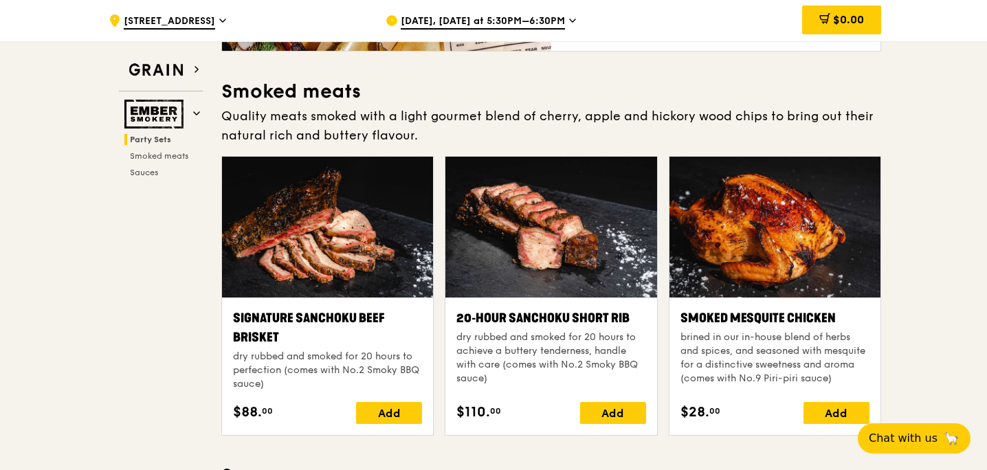
scroll to position [369, 0]
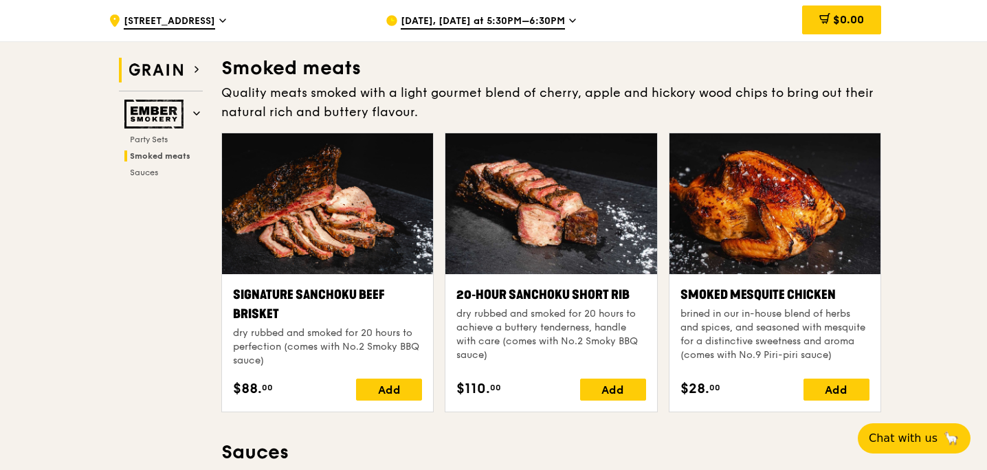
click at [167, 67] on img at bounding box center [155, 70] width 63 height 25
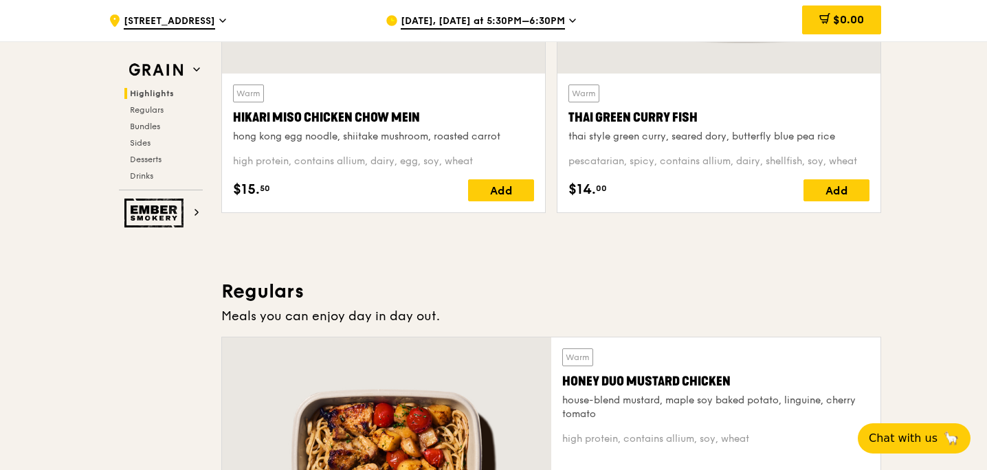
scroll to position [688, 0]
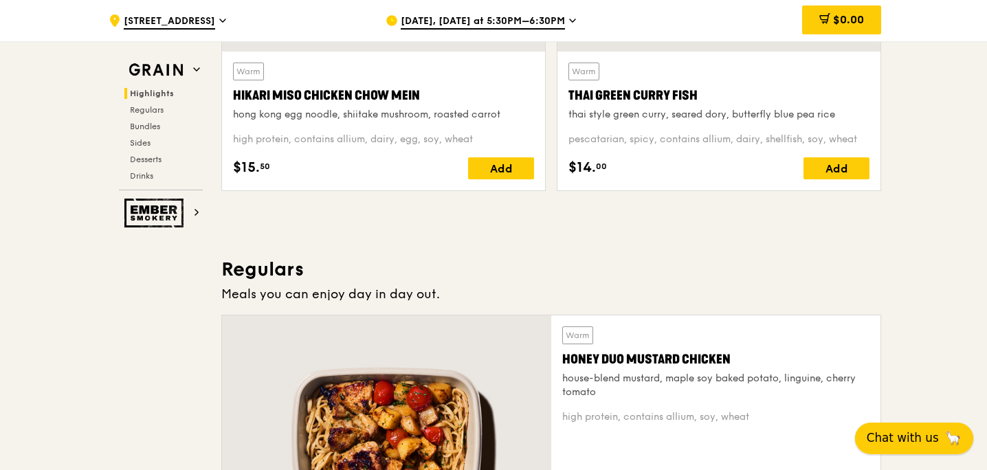
click at [897, 431] on span "Chat with us" at bounding box center [903, 438] width 72 height 17
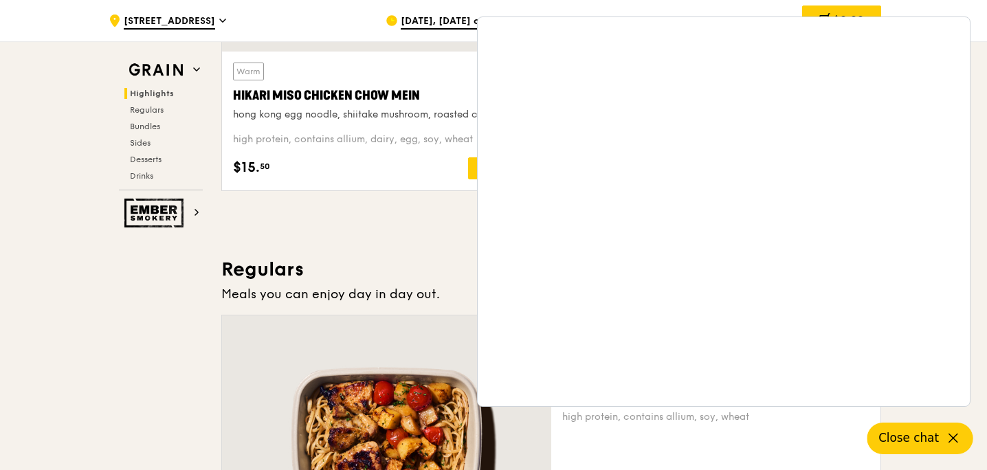
click at [917, 437] on span "Close chat" at bounding box center [908, 438] width 60 height 17
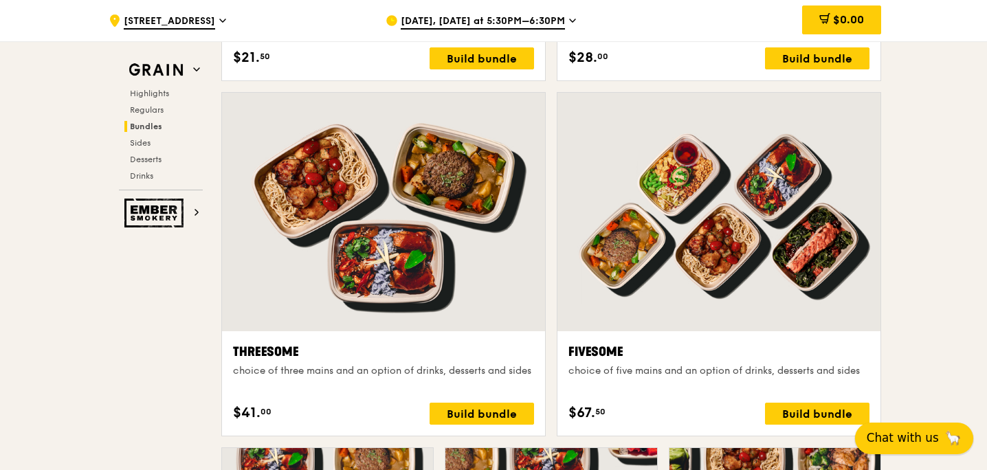
scroll to position [2326, 0]
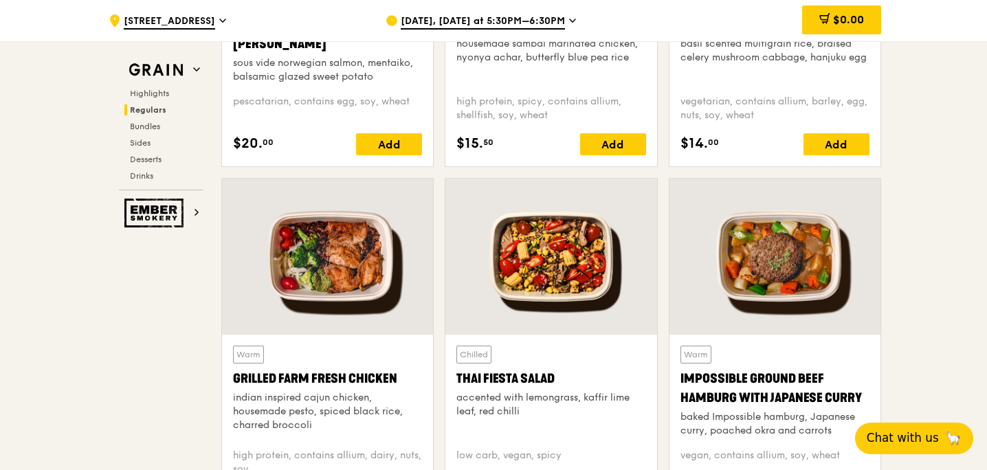
scroll to position [1432, 0]
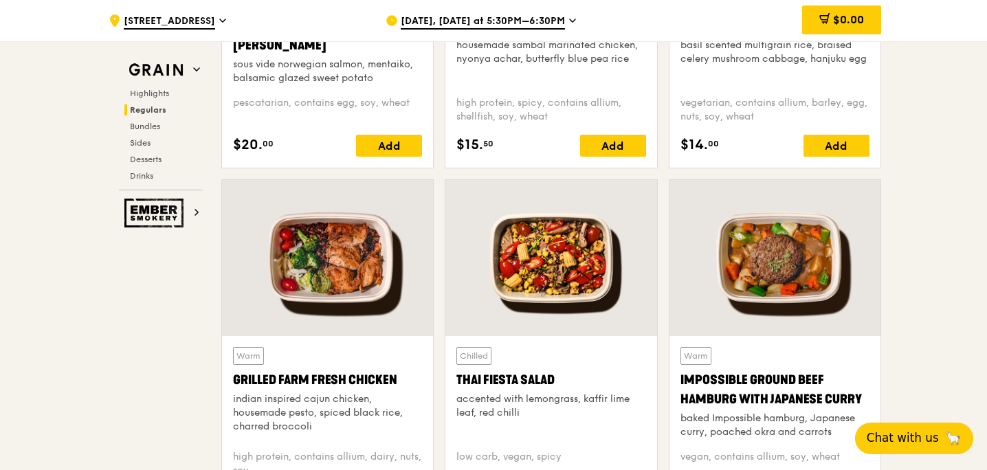
click at [350, 267] on div at bounding box center [327, 258] width 211 height 156
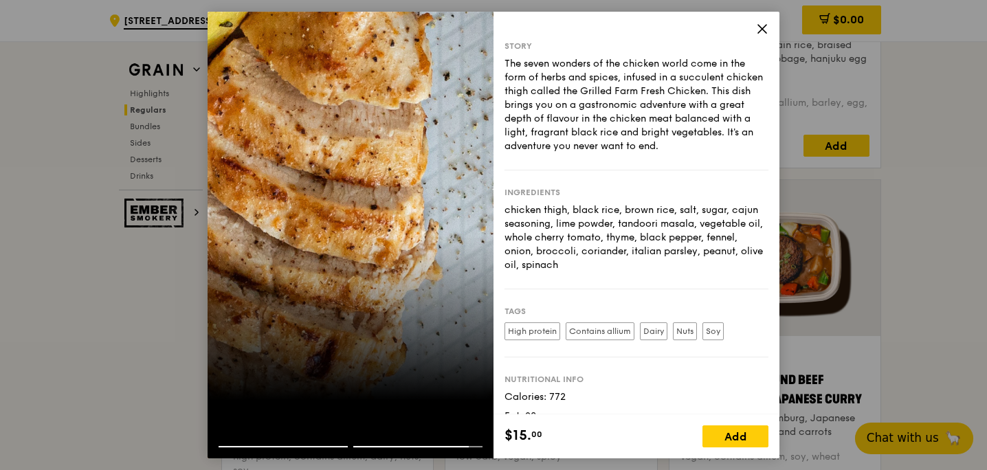
click at [761, 32] on icon at bounding box center [762, 29] width 12 height 12
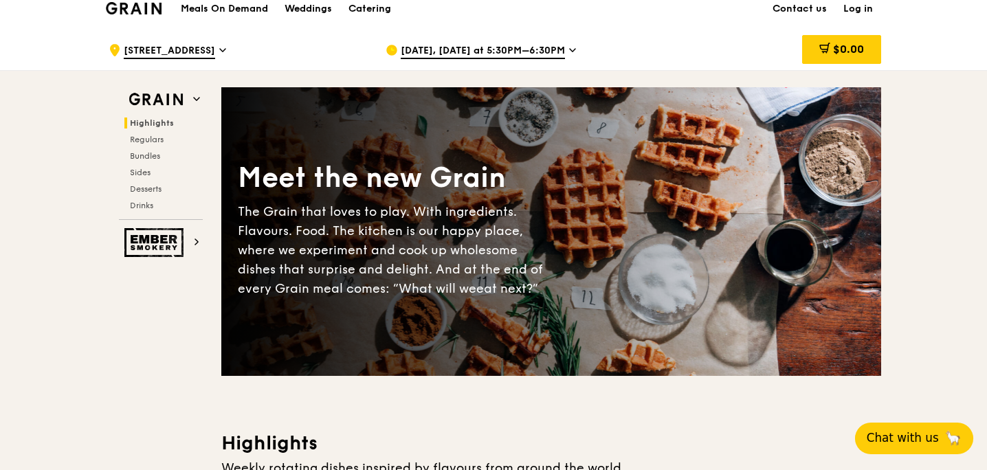
scroll to position [0, 0]
